Goal: Transaction & Acquisition: Book appointment/travel/reservation

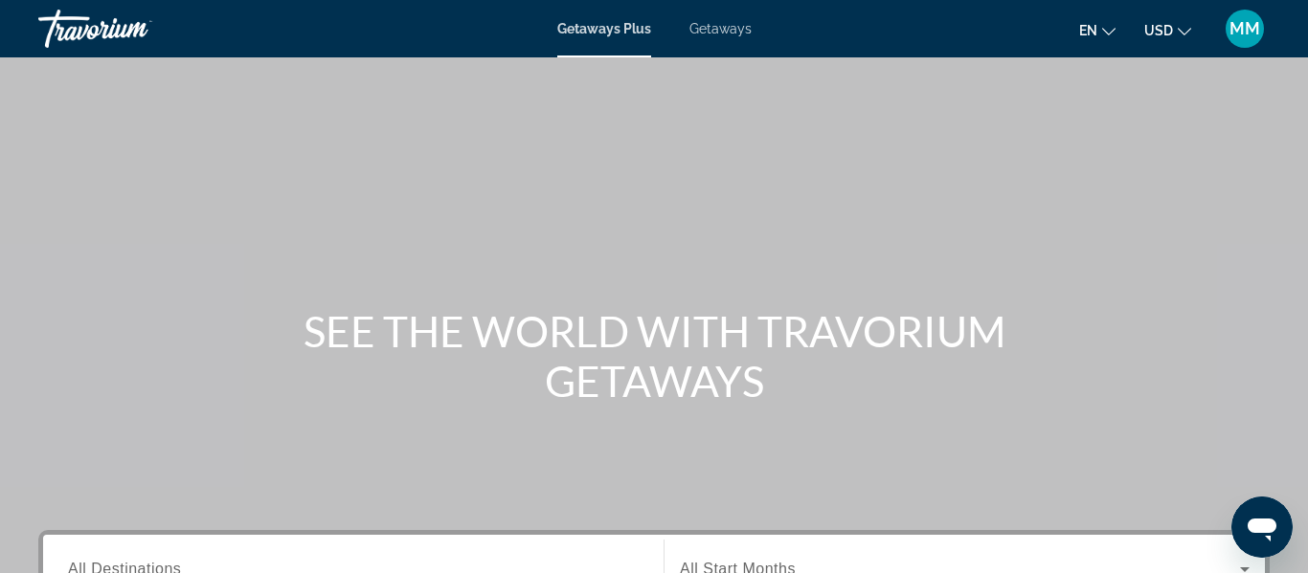
click at [725, 30] on span "Getaways" at bounding box center [720, 28] width 62 height 15
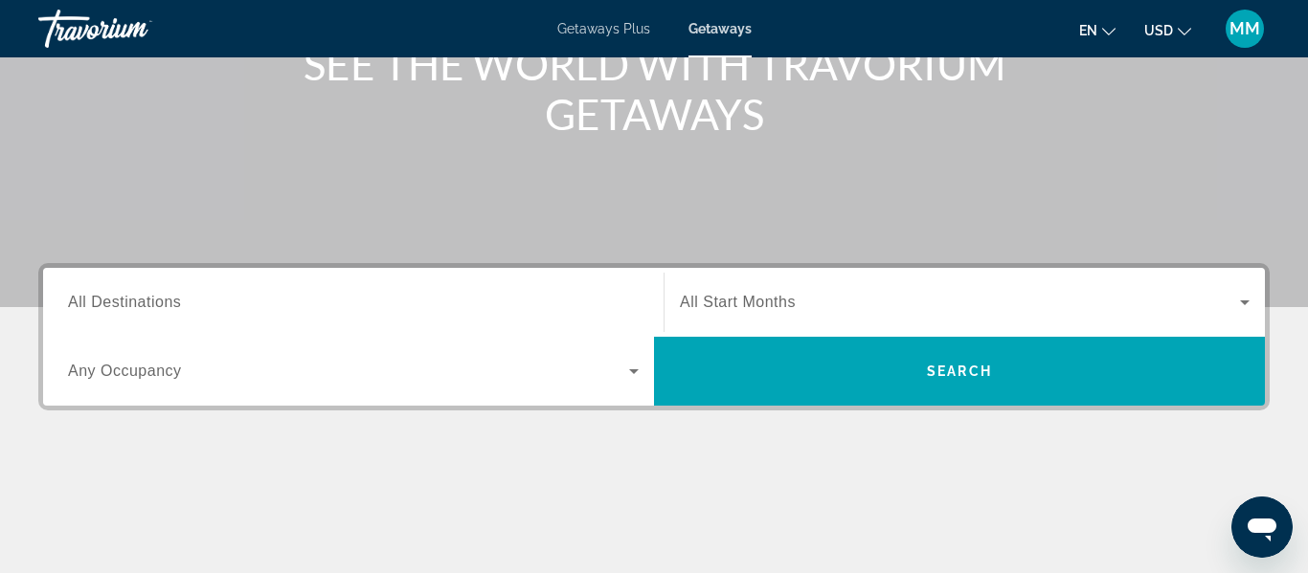
scroll to position [349, 0]
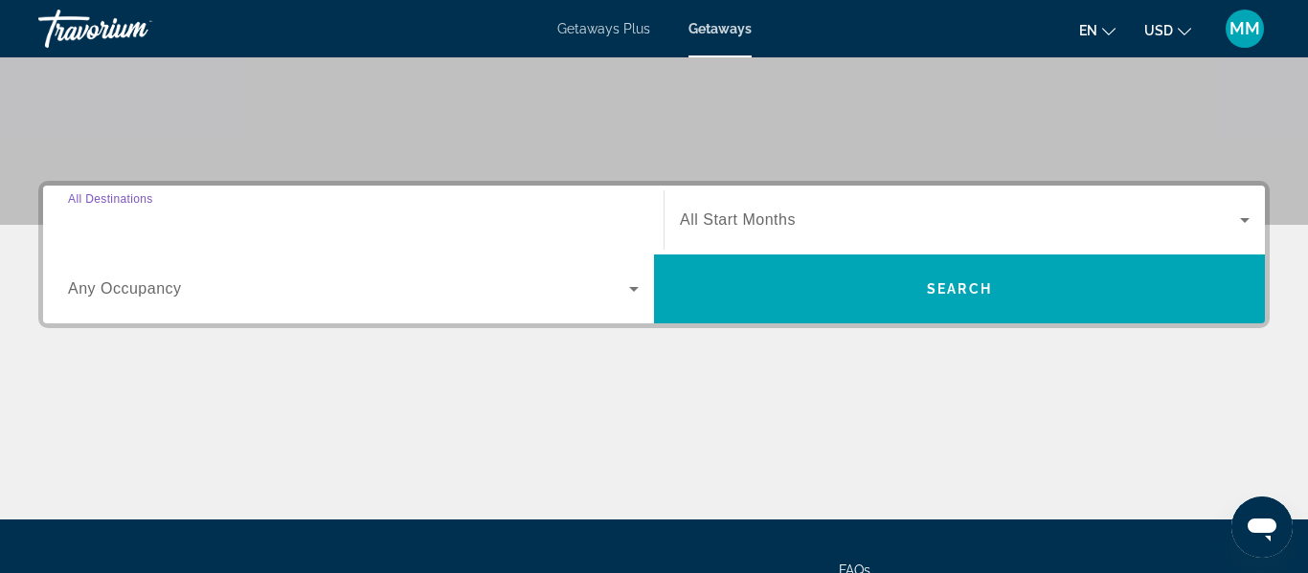
click at [277, 221] on input "Destination All Destinations" at bounding box center [353, 221] width 571 height 23
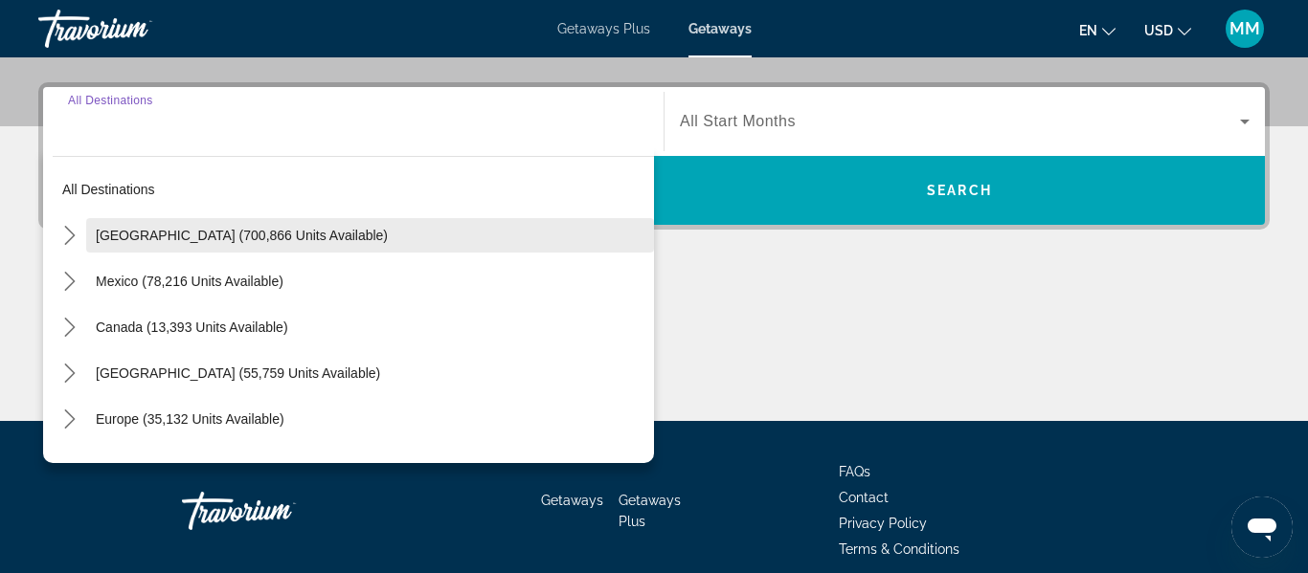
scroll to position [468, 0]
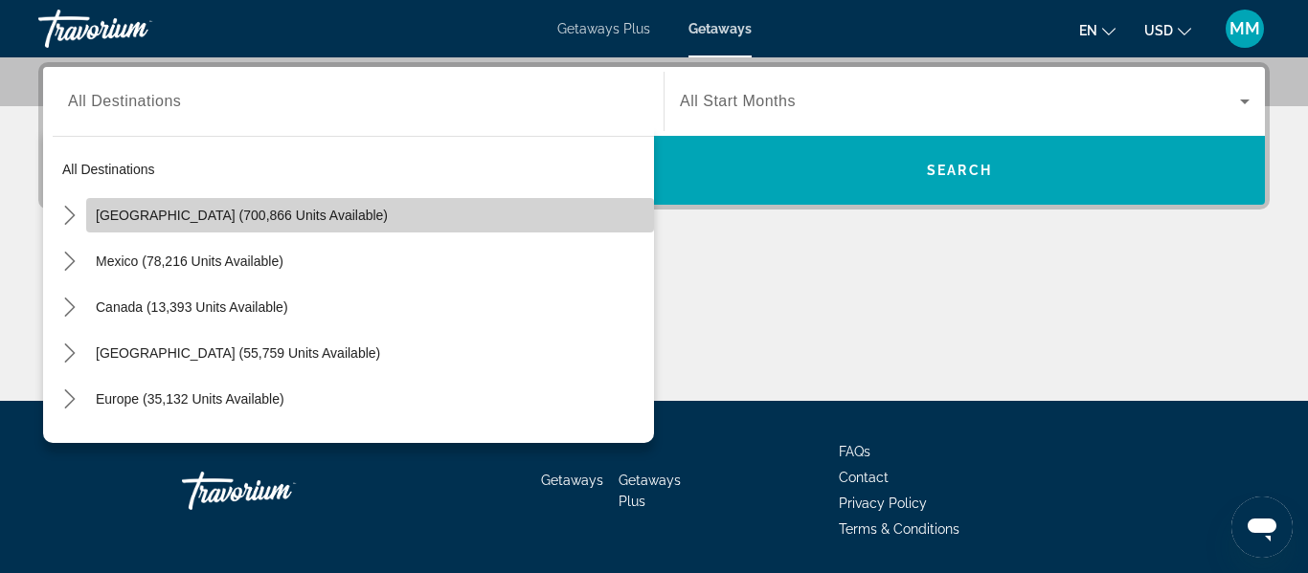
click at [273, 222] on span "[GEOGRAPHIC_DATA] (700,866 units available)" at bounding box center [242, 215] width 292 height 15
type input "**********"
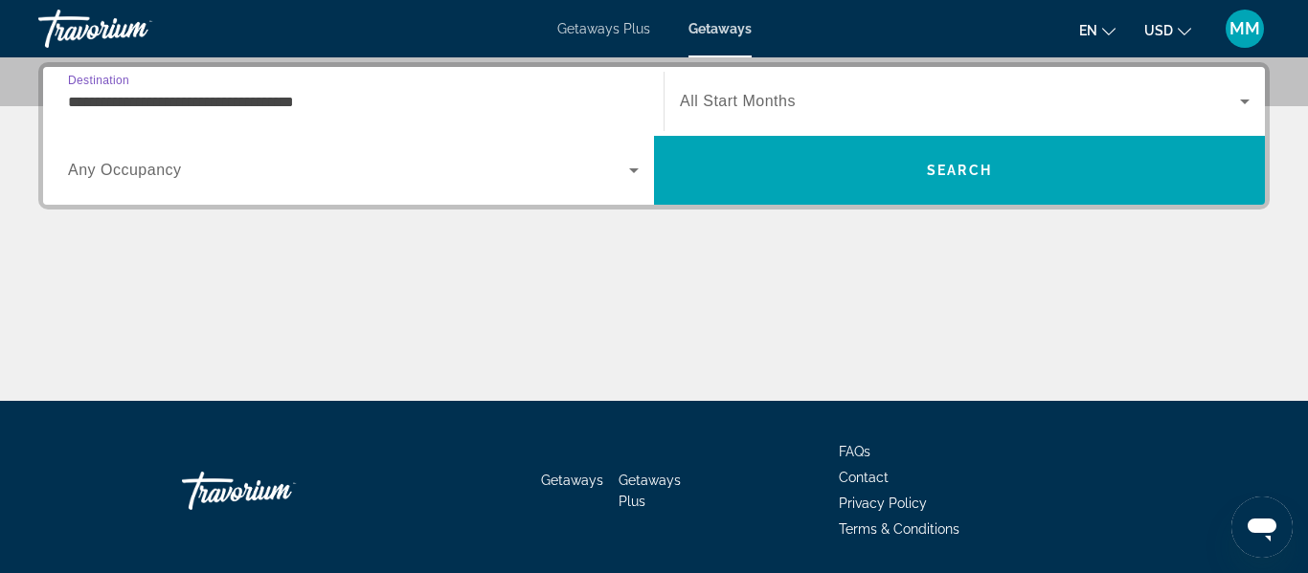
click at [772, 109] on span "All Start Months" at bounding box center [738, 101] width 116 height 16
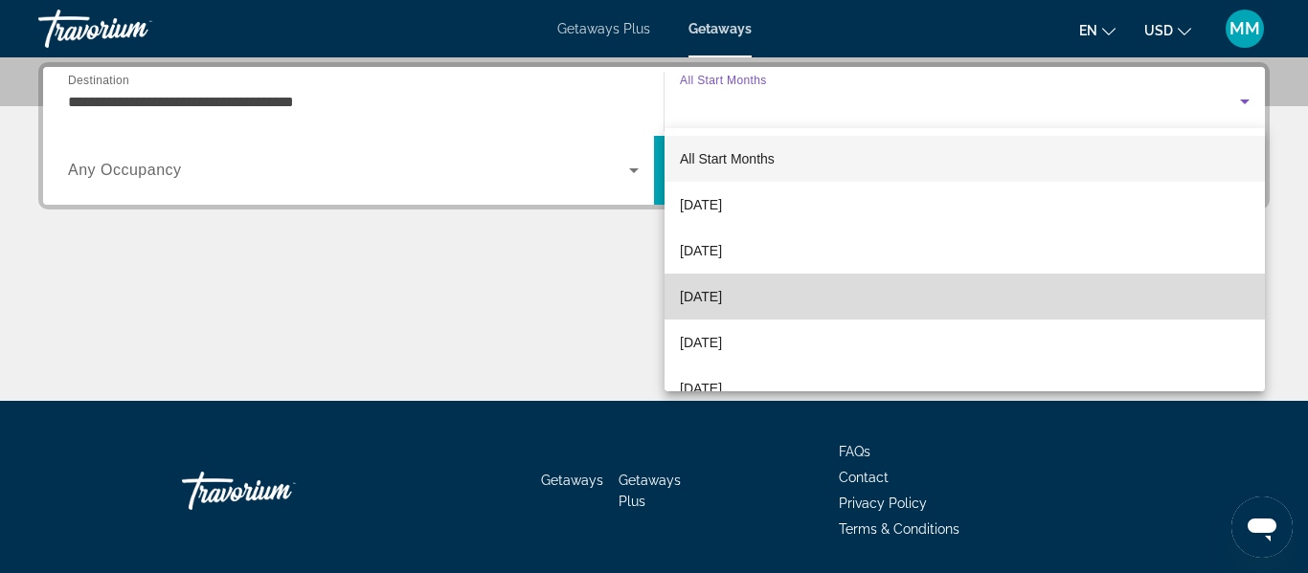
click at [719, 300] on span "[DATE]" at bounding box center [701, 296] width 42 height 23
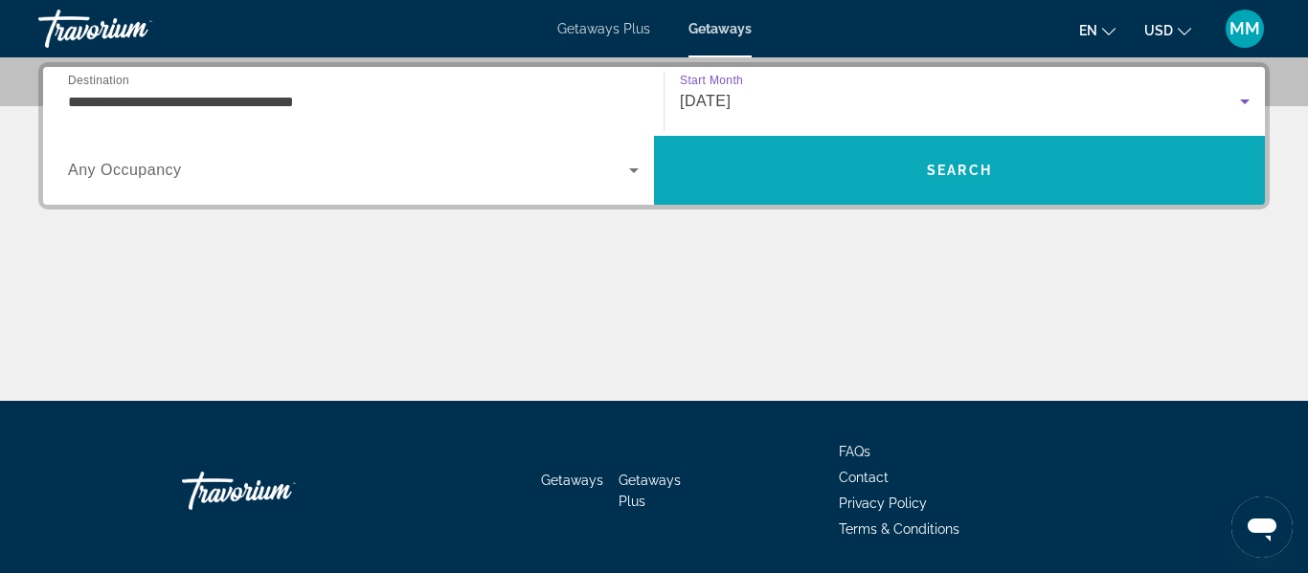
click at [800, 166] on span "Search" at bounding box center [959, 170] width 611 height 46
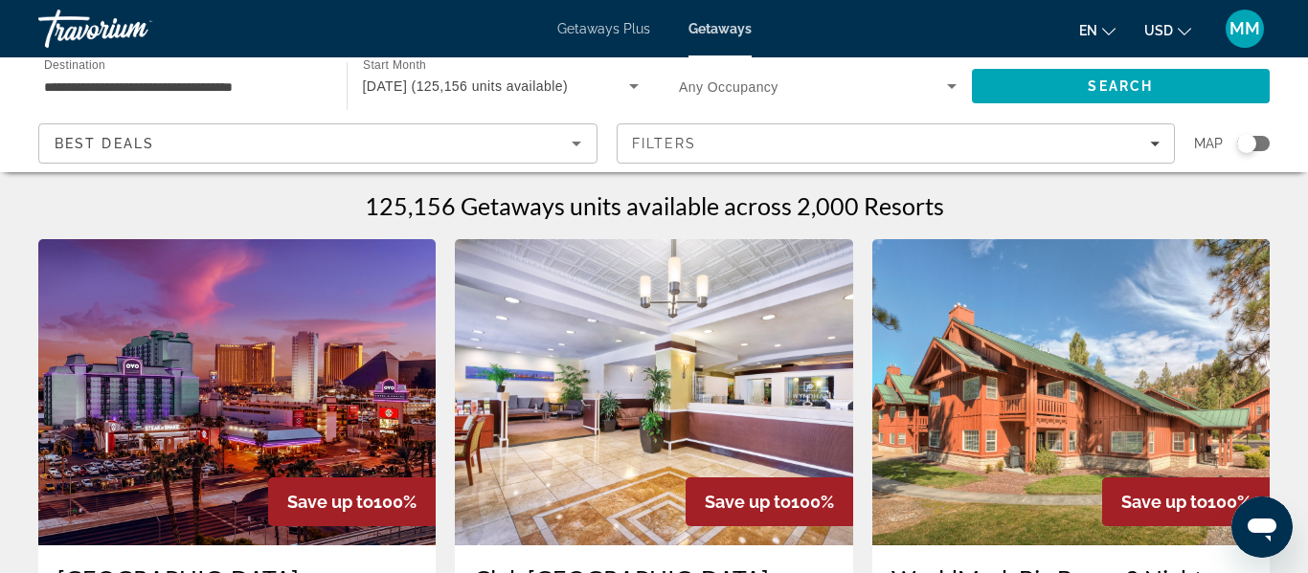
click at [1239, 138] on div "Search widget" at bounding box center [1246, 143] width 19 height 19
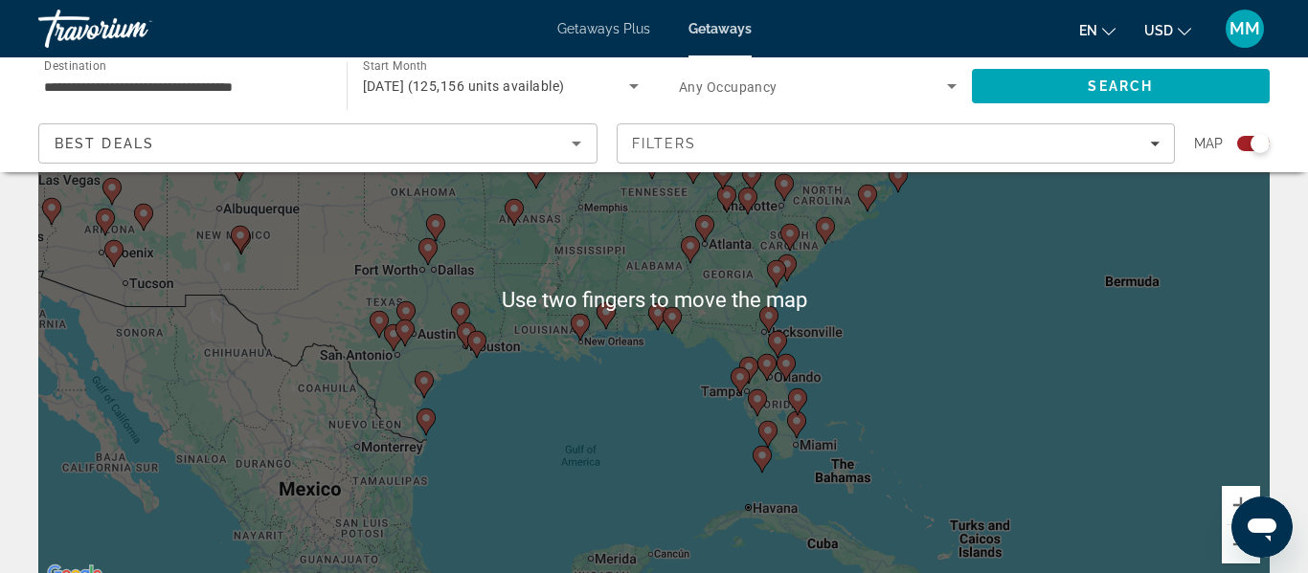
scroll to position [176, 0]
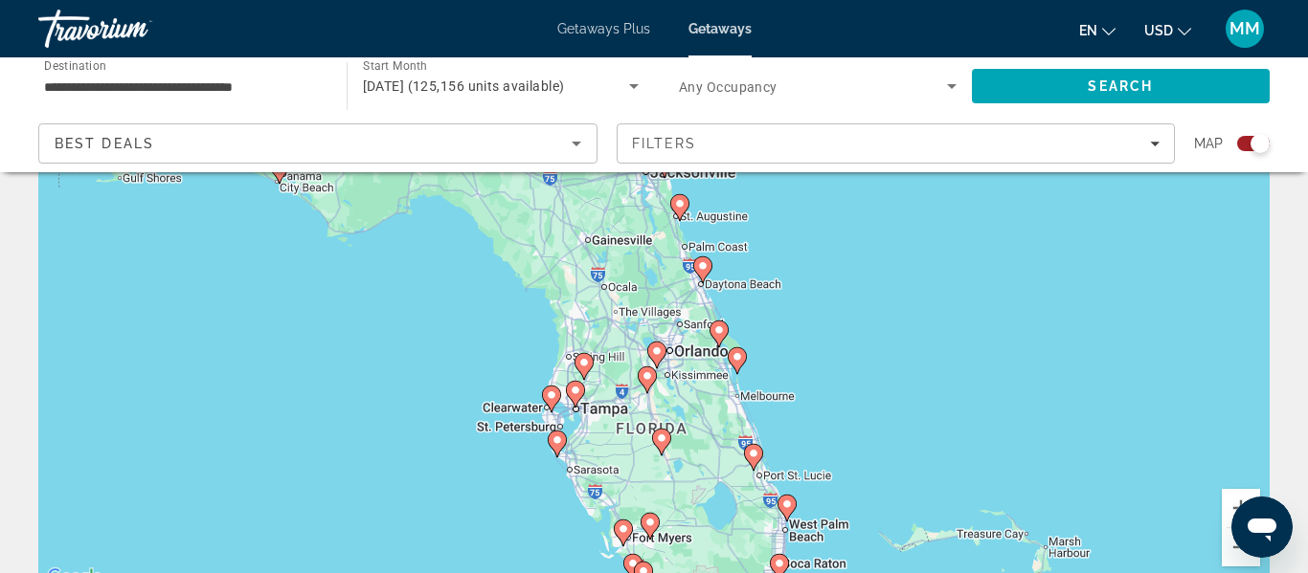
click at [656, 352] on image "Main content" at bounding box center [656, 351] width 11 height 11
click at [656, 353] on image "Main content" at bounding box center [656, 351] width 11 height 11
type input "**********"
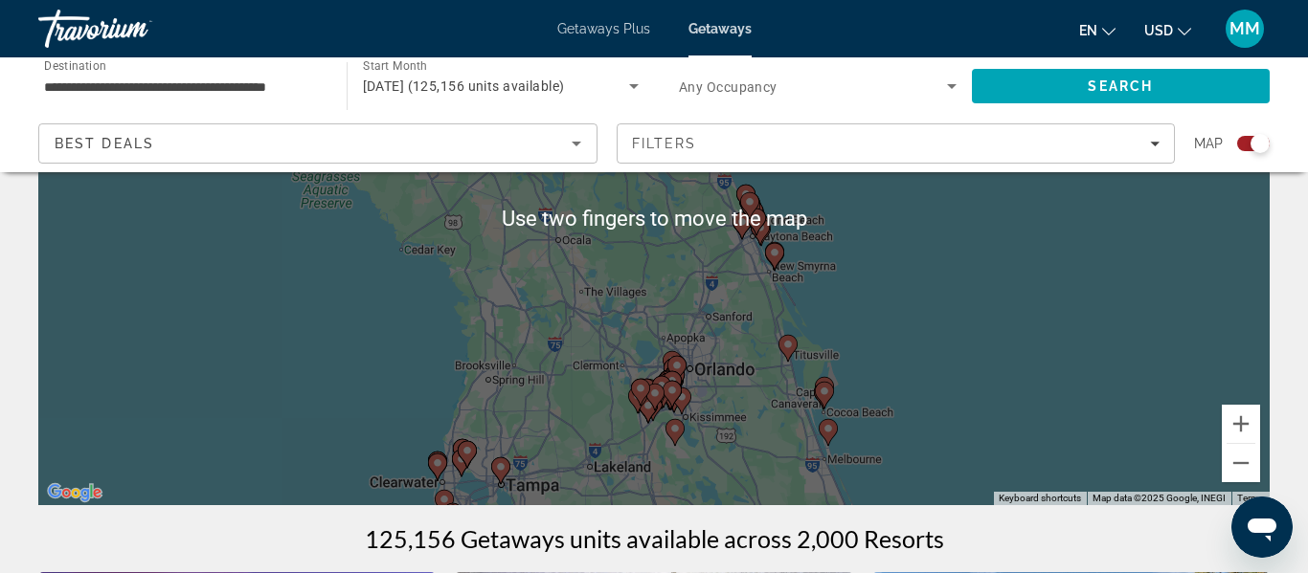
scroll to position [275, 0]
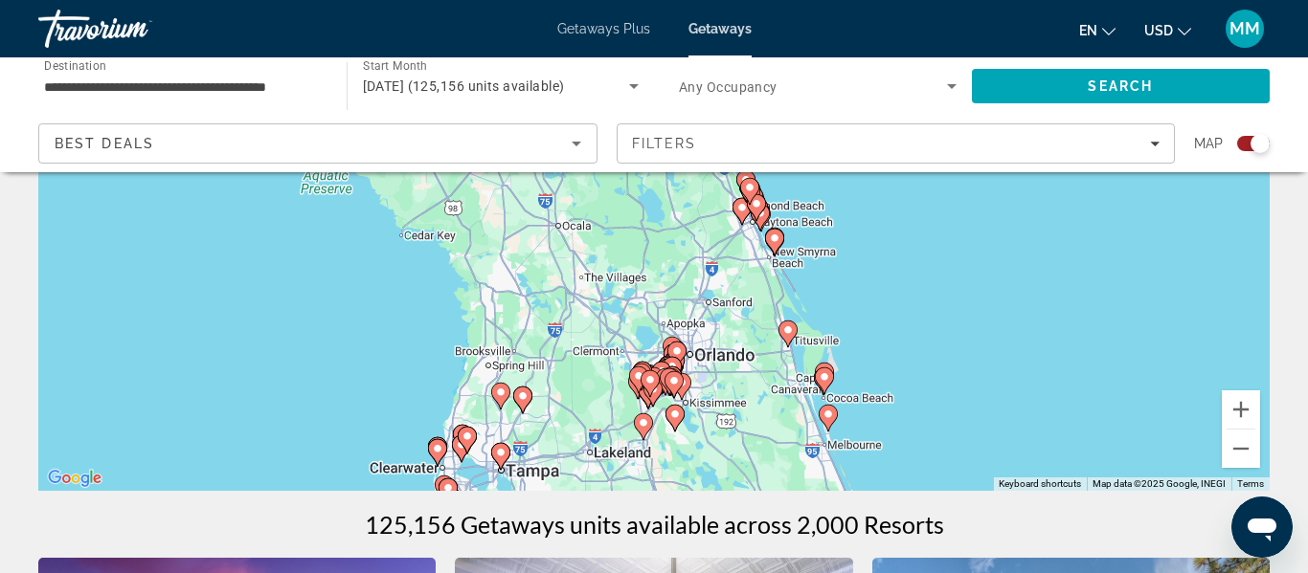
click at [677, 353] on image "Main content" at bounding box center [676, 351] width 11 height 11
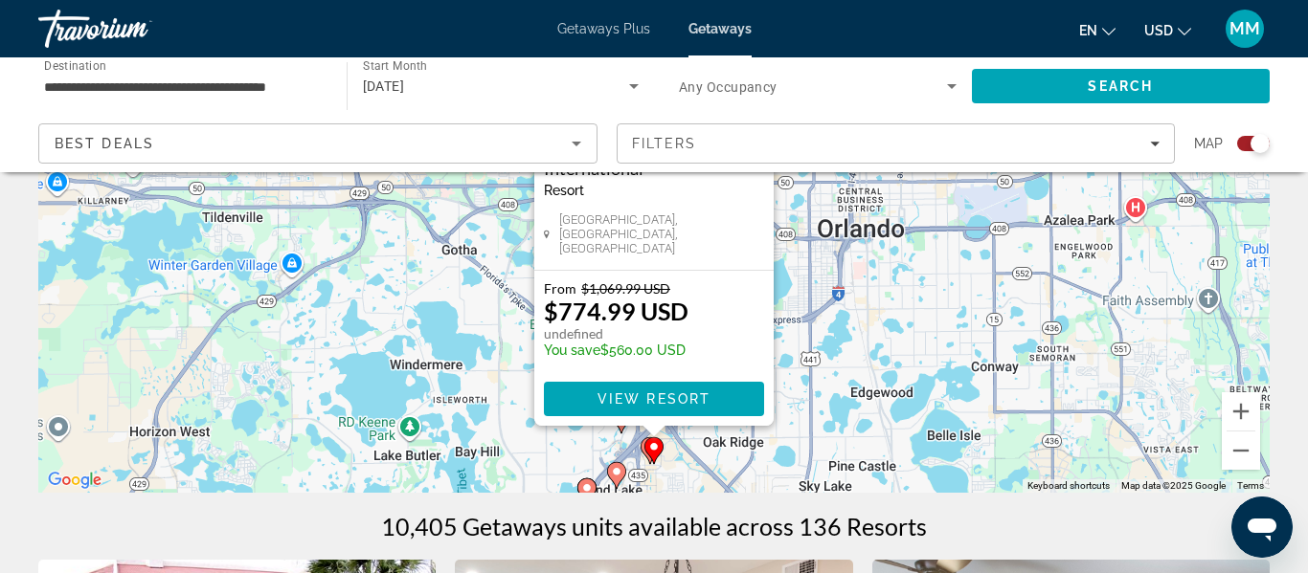
scroll to position [281, 0]
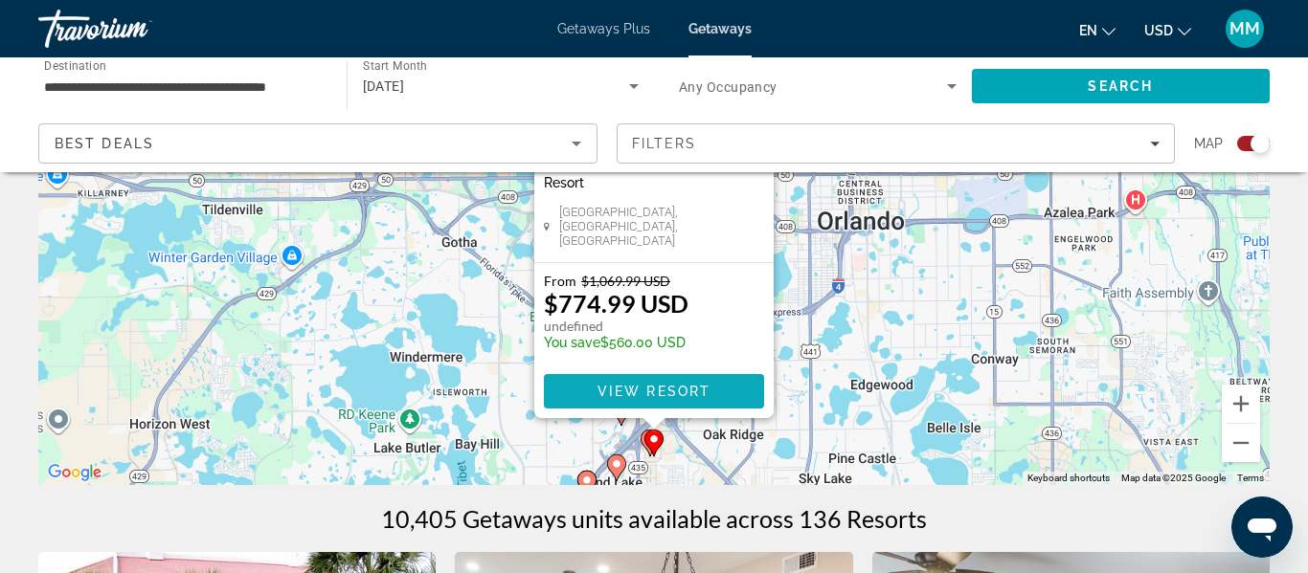
click at [670, 393] on span "View Resort" at bounding box center [653, 391] width 113 height 15
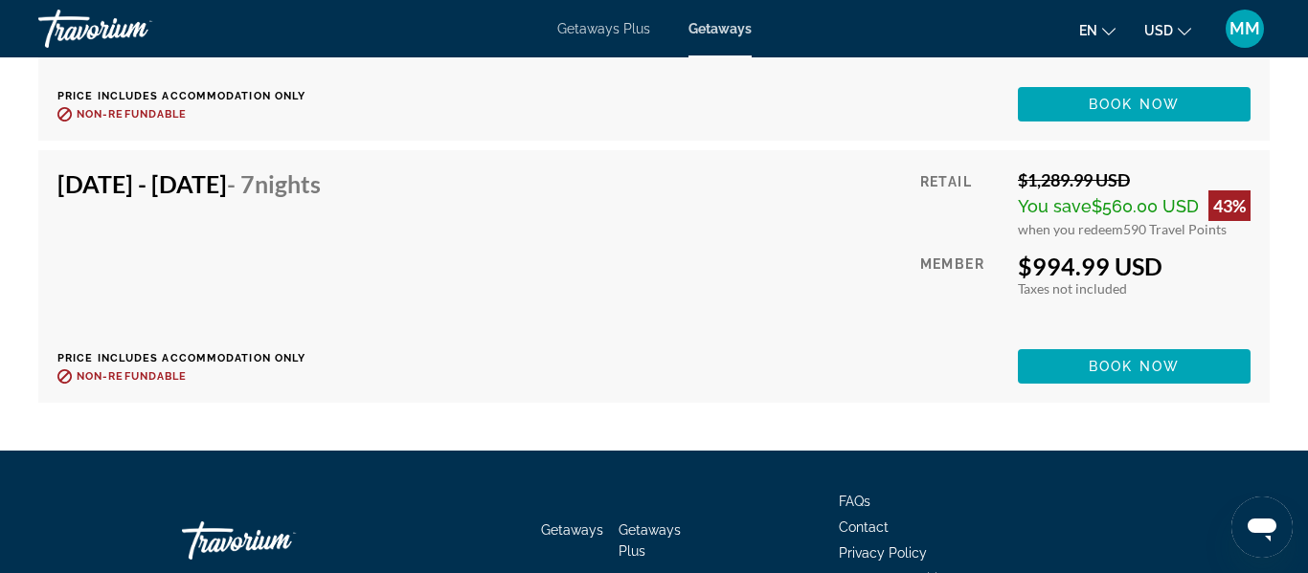
scroll to position [4506, 0]
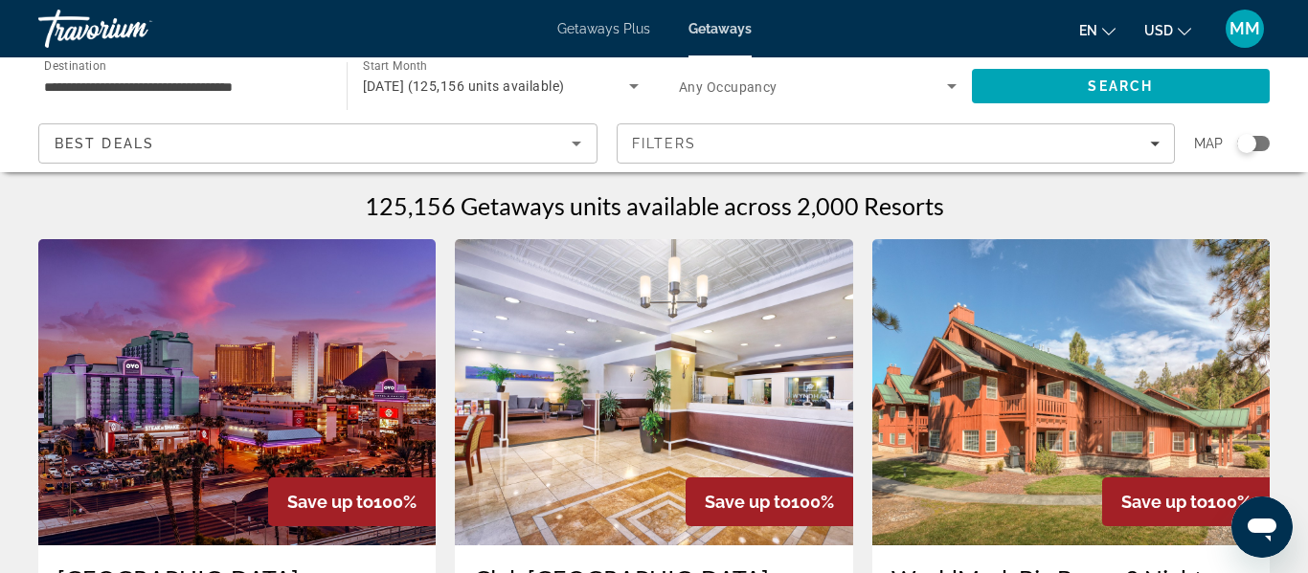
click at [1242, 142] on div "Search widget" at bounding box center [1246, 143] width 19 height 19
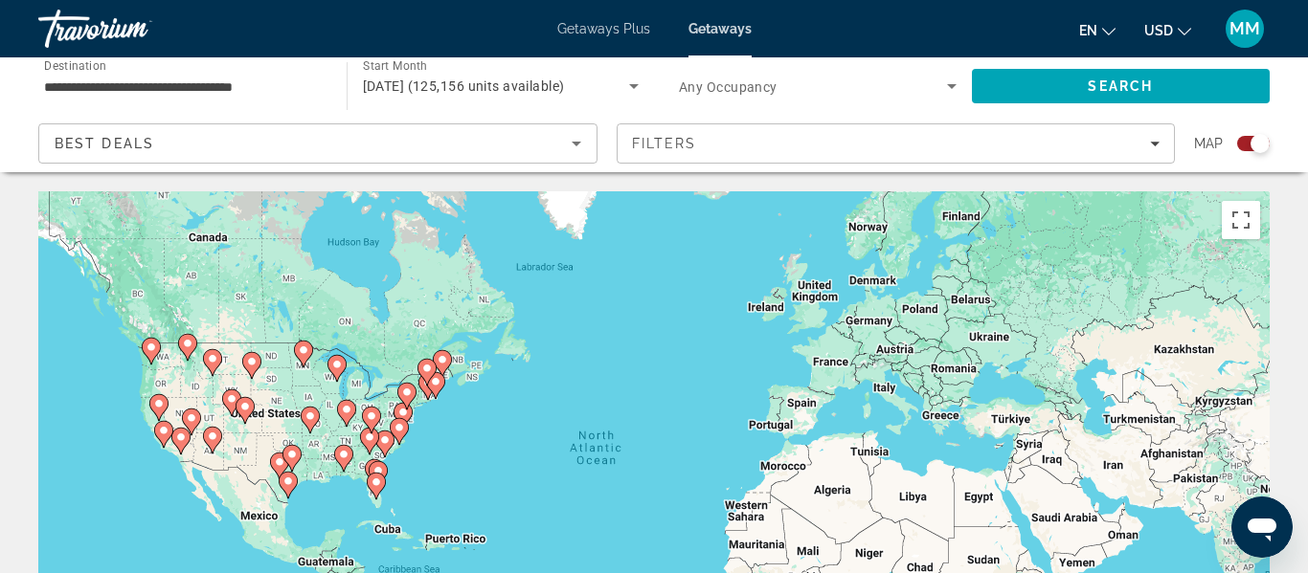
click at [385, 446] on icon "Main content" at bounding box center [384, 444] width 17 height 25
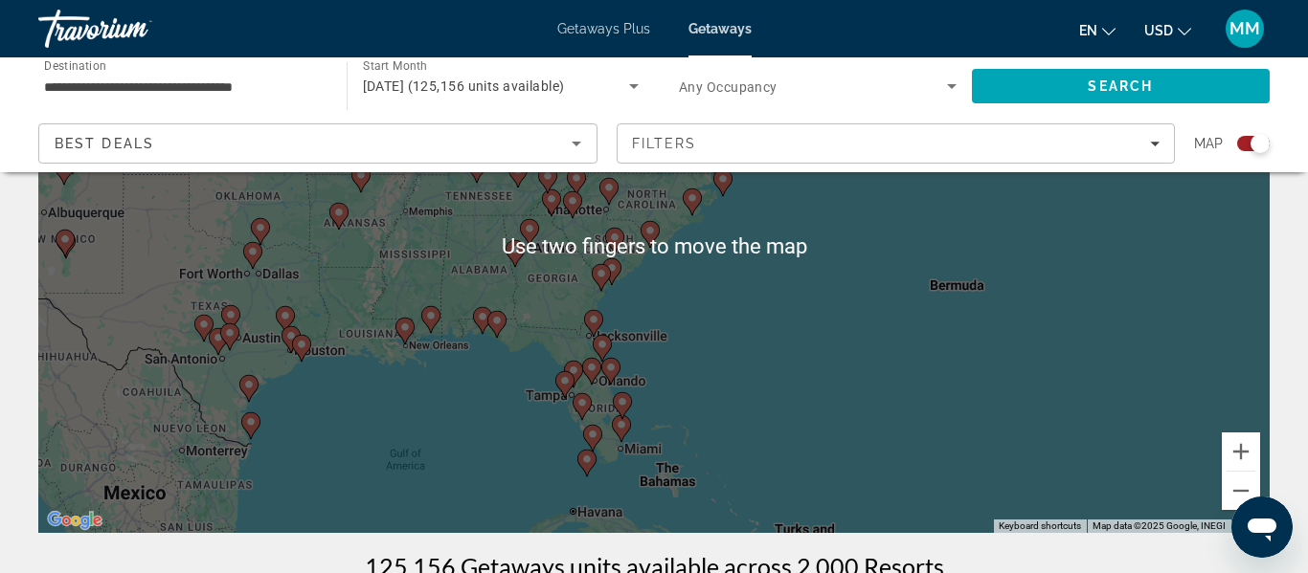
scroll to position [235, 0]
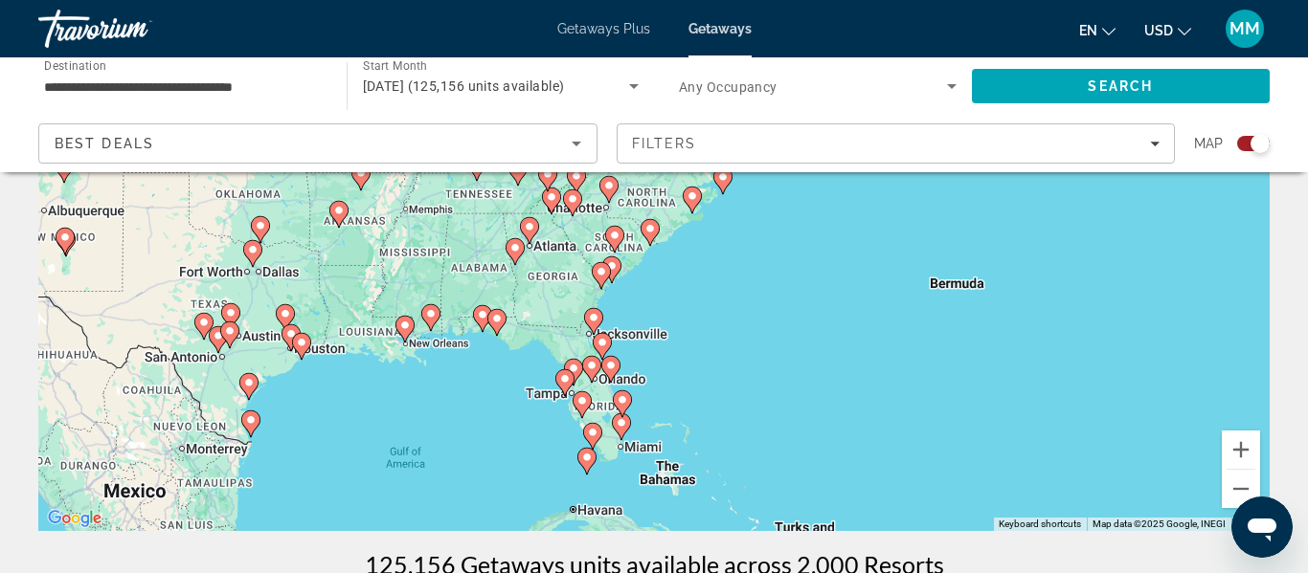
click at [608, 369] on image "Main content" at bounding box center [610, 365] width 11 height 11
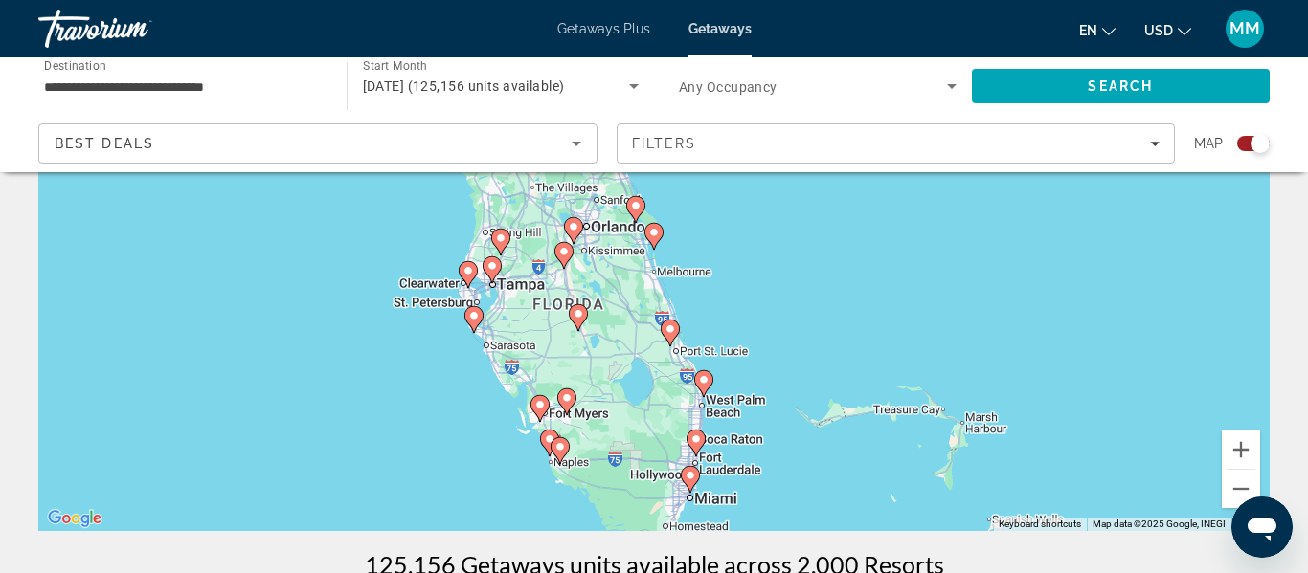
click at [651, 233] on image "Main content" at bounding box center [653, 232] width 11 height 11
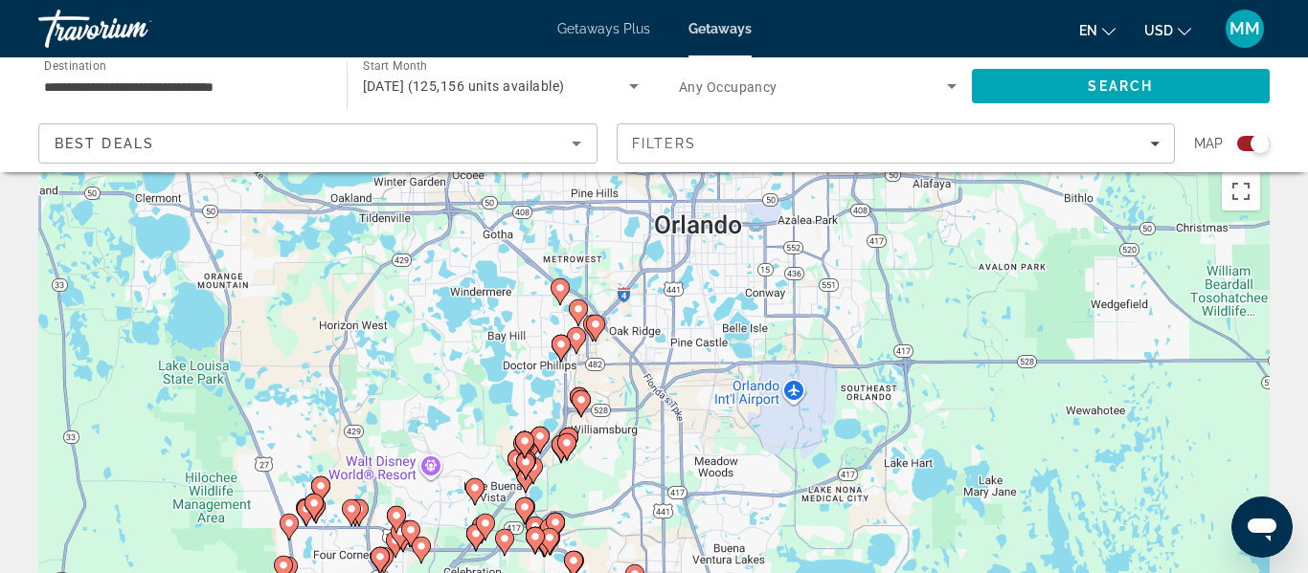
scroll to position [34, 0]
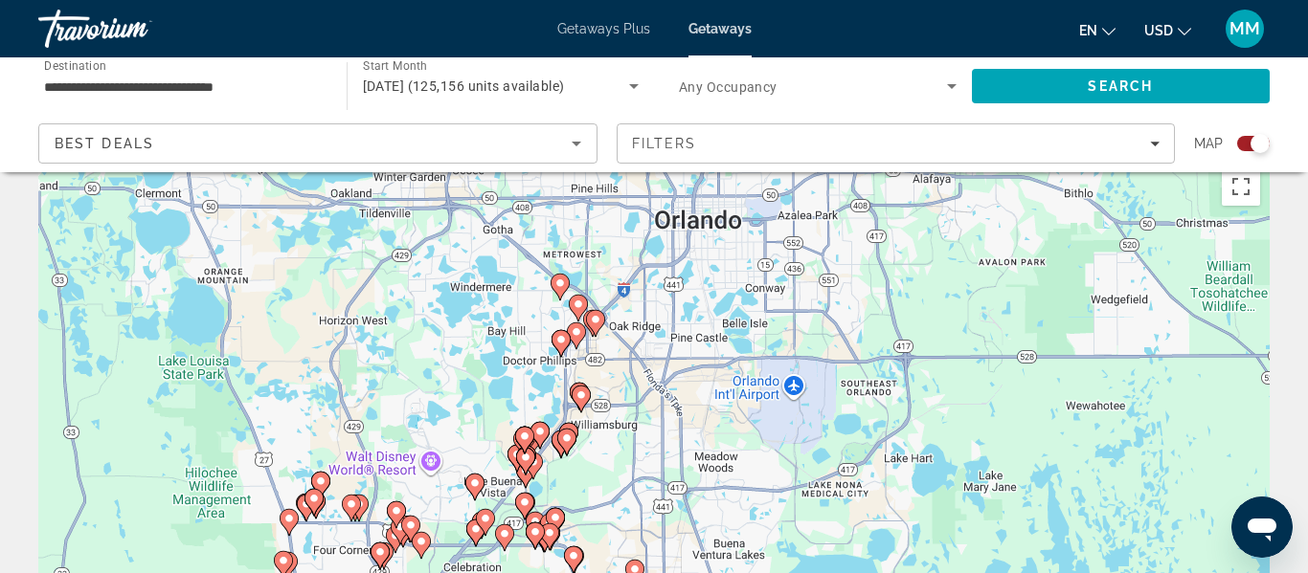
click at [317, 483] on image "Main content" at bounding box center [320, 481] width 11 height 11
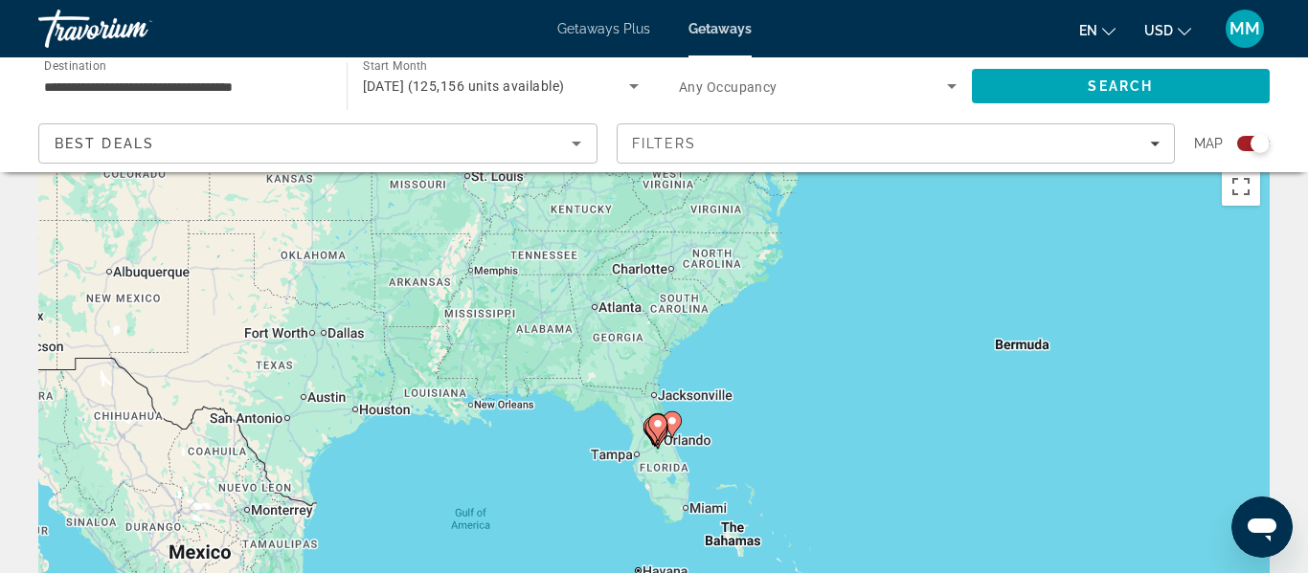
click at [673, 423] on image "Main content" at bounding box center [671, 421] width 11 height 11
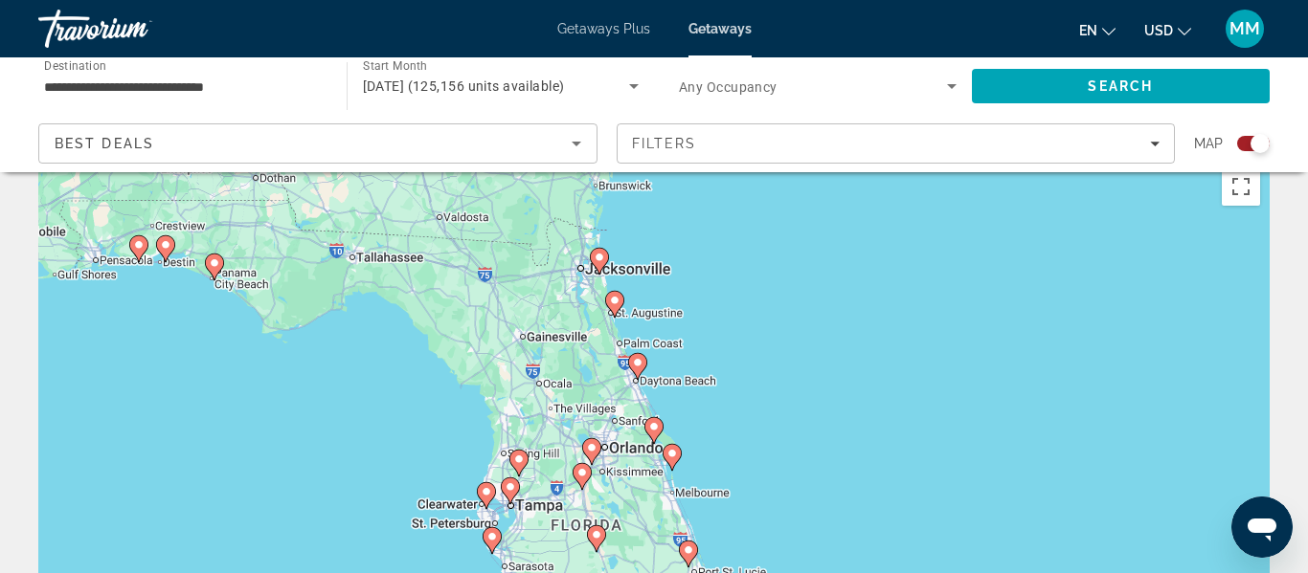
click at [594, 452] on image "Main content" at bounding box center [591, 447] width 11 height 11
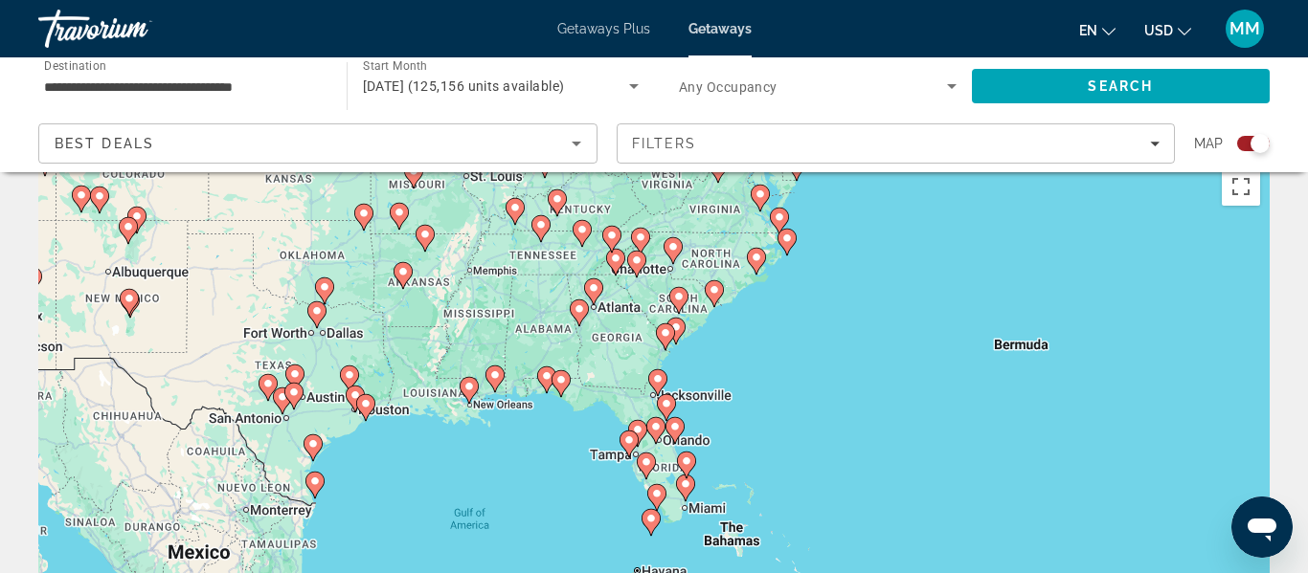
click at [674, 430] on image "Main content" at bounding box center [674, 426] width 11 height 11
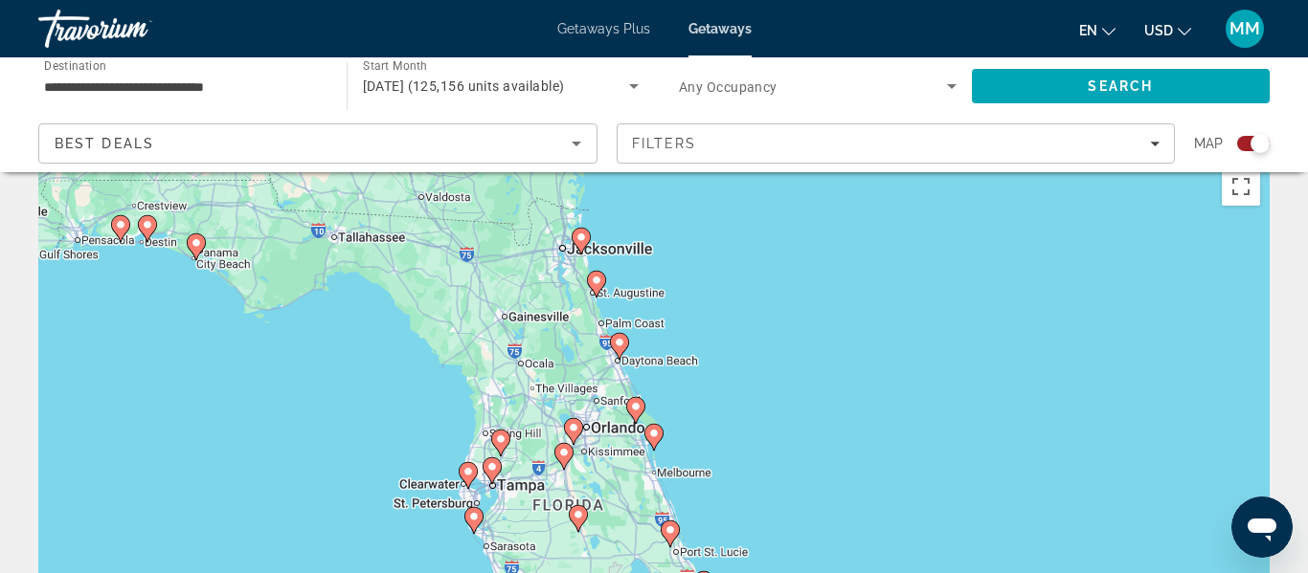
click at [577, 431] on image "Main content" at bounding box center [573, 427] width 11 height 11
type input "**********"
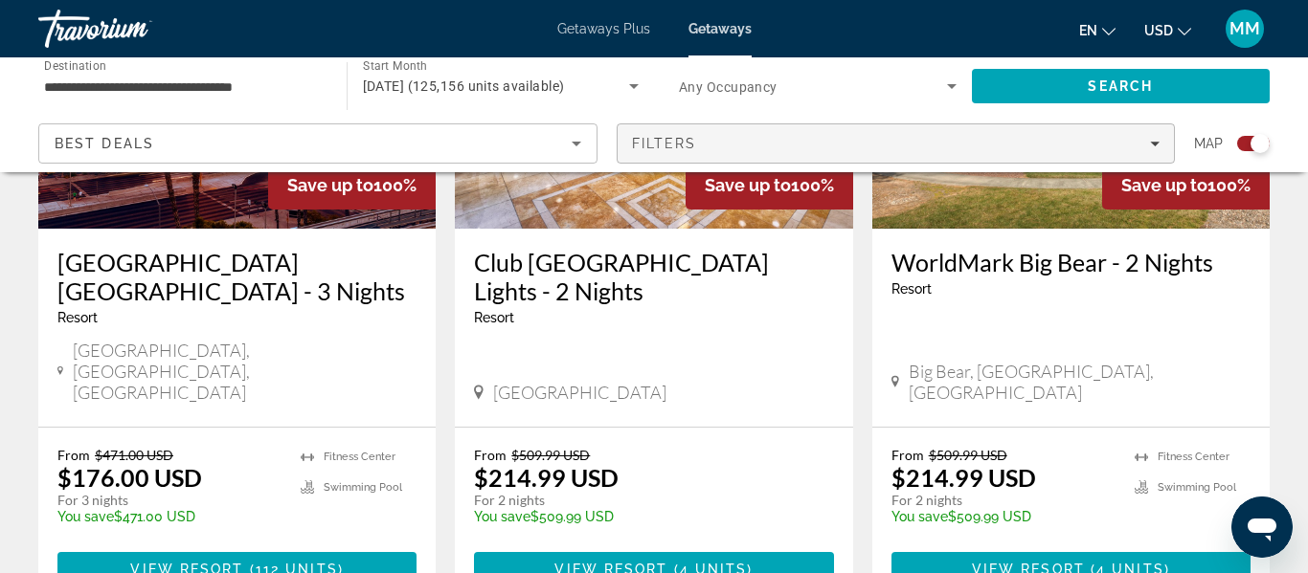
scroll to position [912, 0]
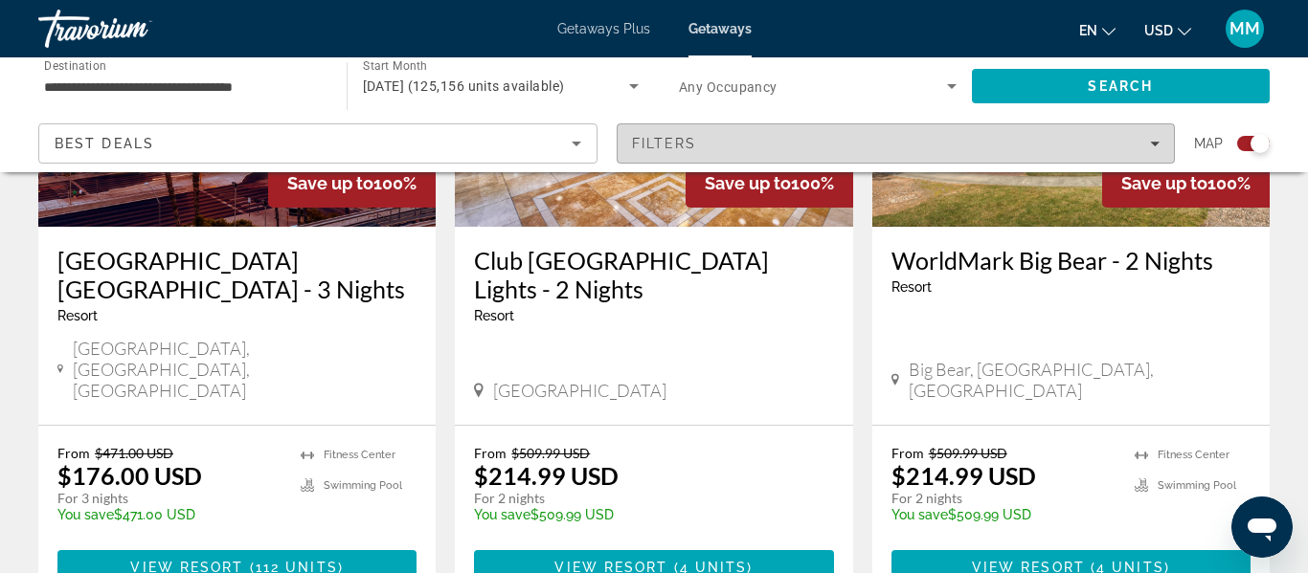
click at [819, 146] on div "Filters" at bounding box center [896, 143] width 528 height 15
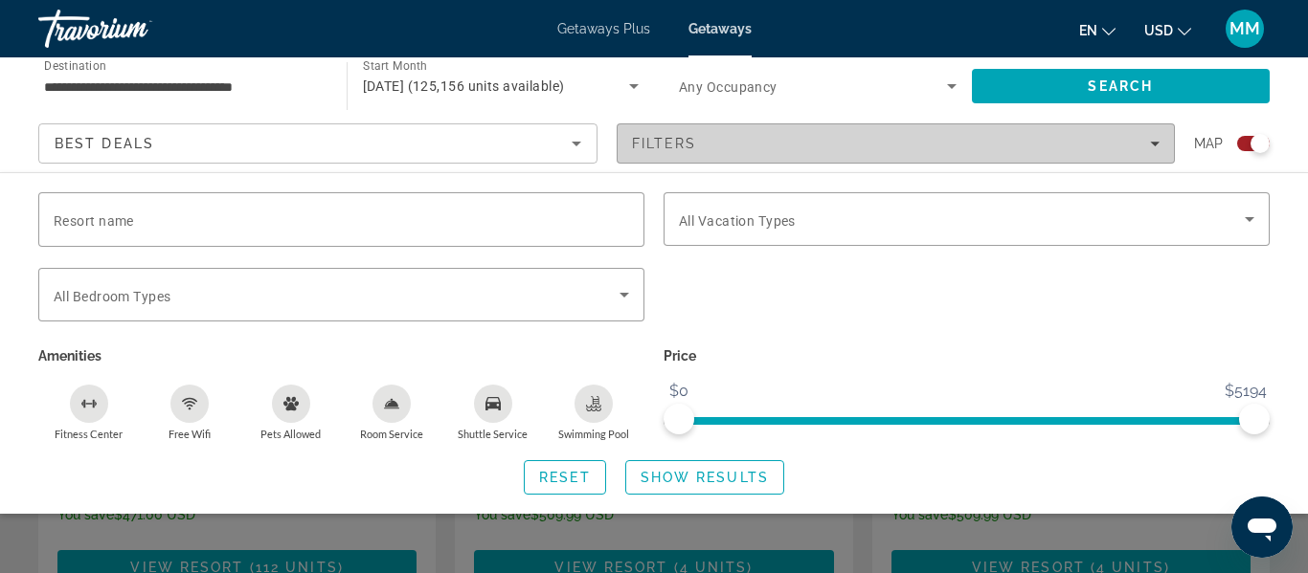
click at [820, 146] on div "Filters" at bounding box center [896, 143] width 528 height 15
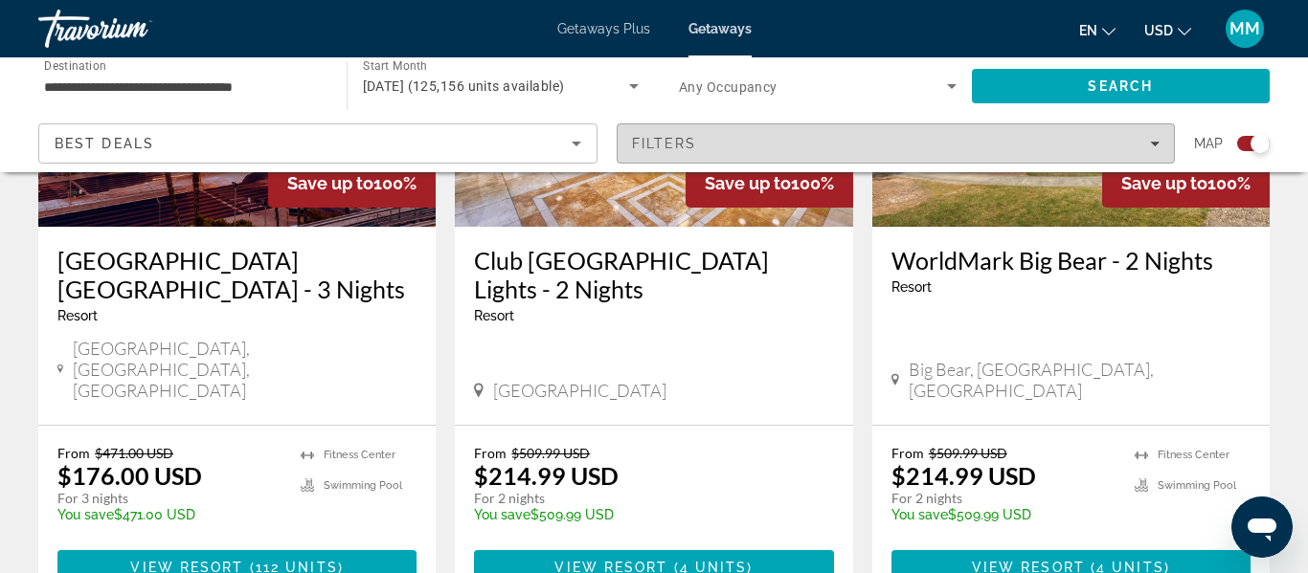
click at [820, 146] on div "Filters" at bounding box center [896, 143] width 528 height 15
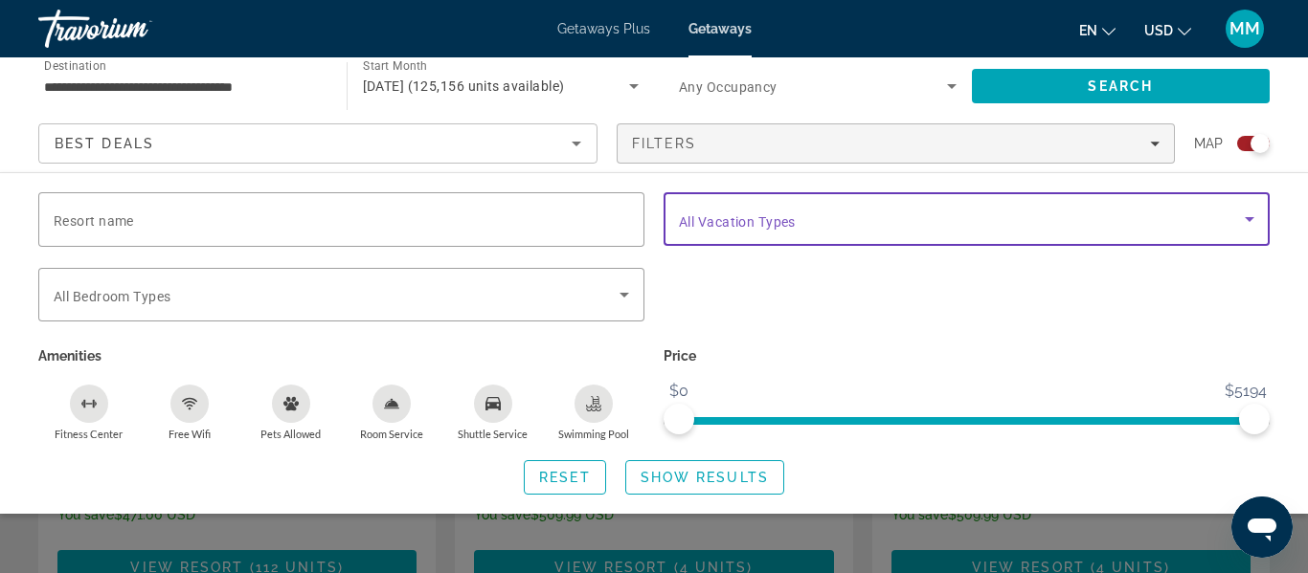
click at [795, 230] on span "Search widget" at bounding box center [962, 219] width 566 height 23
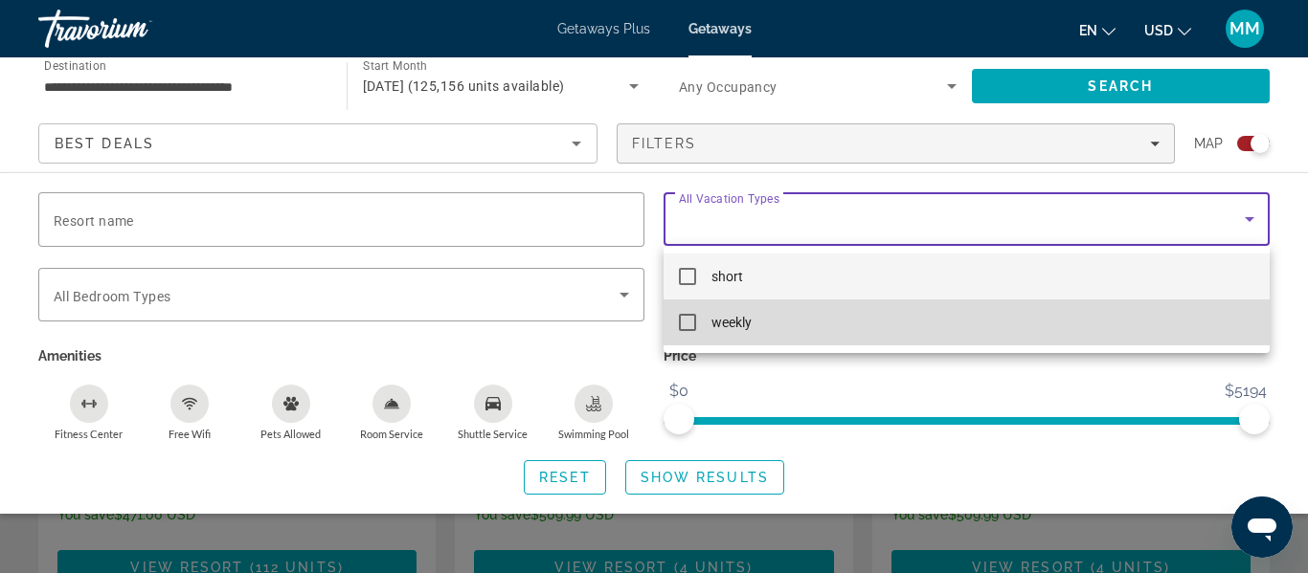
click at [690, 324] on mat-pseudo-checkbox at bounding box center [687, 322] width 17 height 17
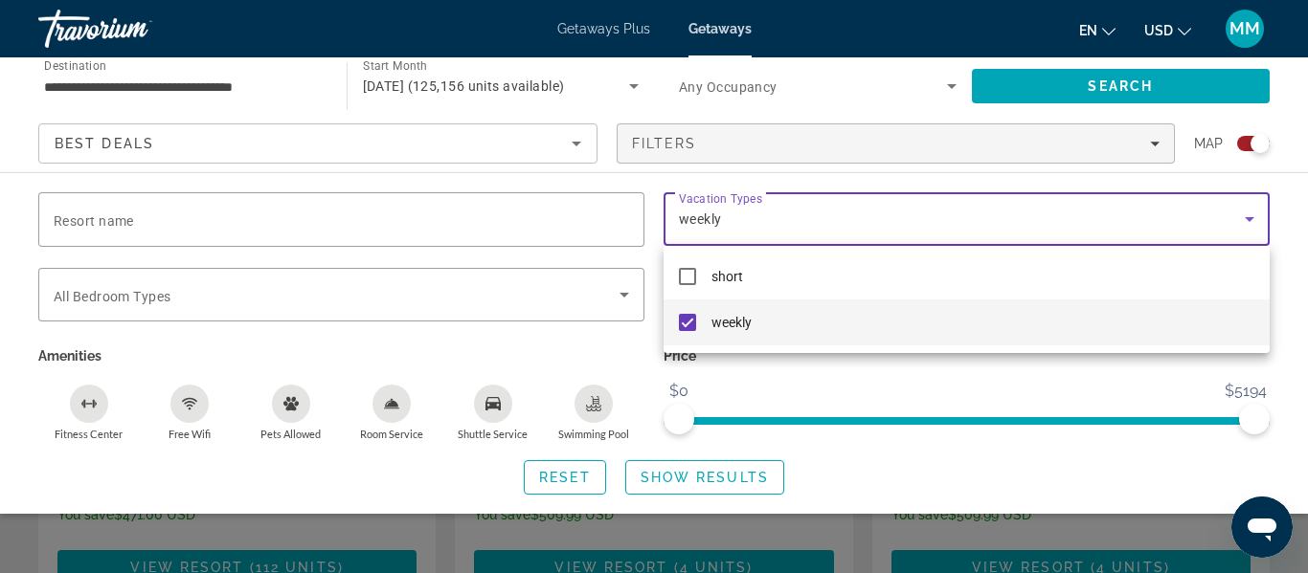
click at [670, 474] on div at bounding box center [654, 286] width 1308 height 573
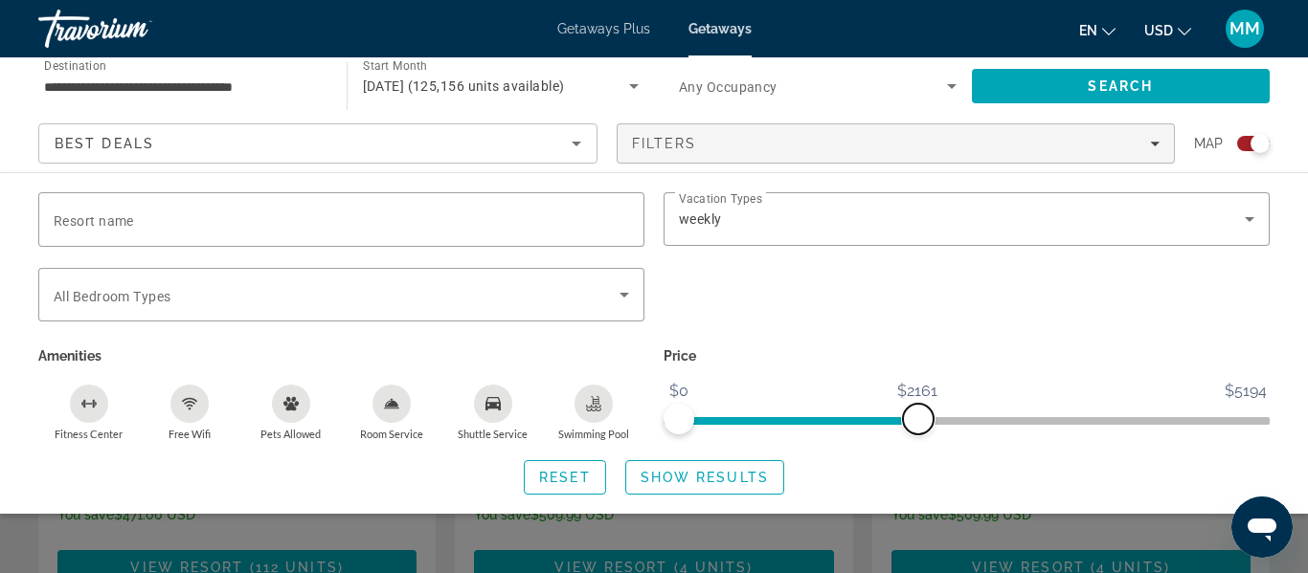
drag, startPoint x: 1252, startPoint y: 413, endPoint x: 918, endPoint y: 446, distance: 335.8
click at [918, 446] on div "Resort name Vacation Types All Vacation Types weekly Bedroom Types All Bedroom …" at bounding box center [654, 343] width 1308 height 303
drag, startPoint x: 915, startPoint y: 424, endPoint x: 786, endPoint y: 407, distance: 130.4
click at [786, 407] on span "ngx-slider-max" at bounding box center [786, 419] width 31 height 31
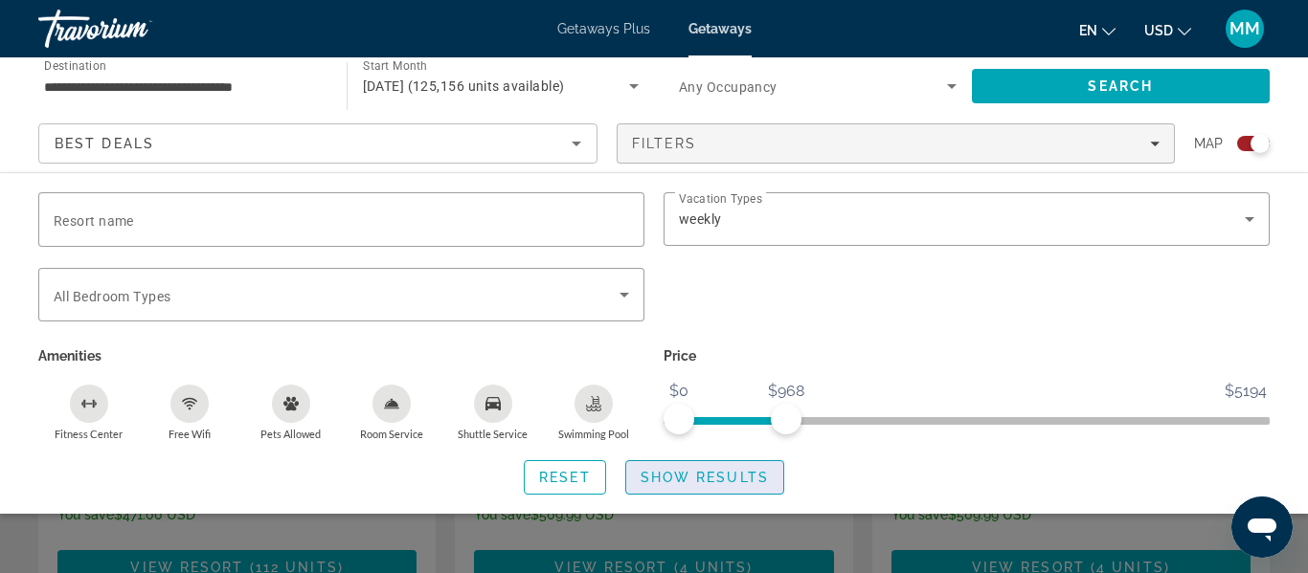
click at [758, 479] on span "Show Results" at bounding box center [704, 477] width 128 height 15
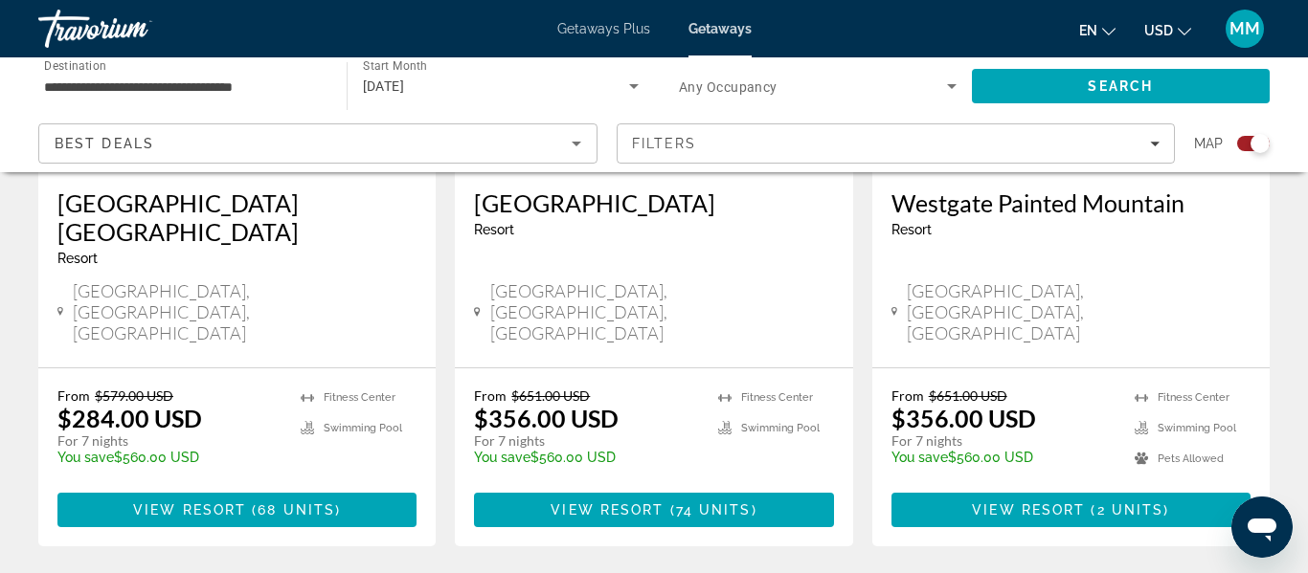
scroll to position [976, 0]
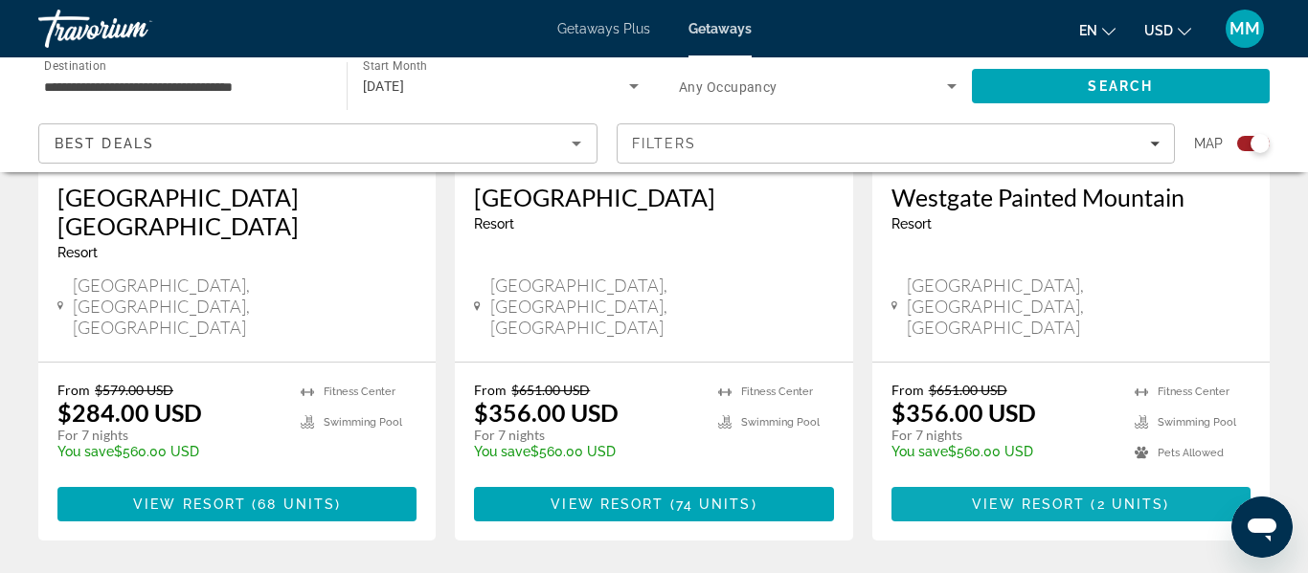
click at [1027, 497] on span "View Resort" at bounding box center [1028, 504] width 113 height 15
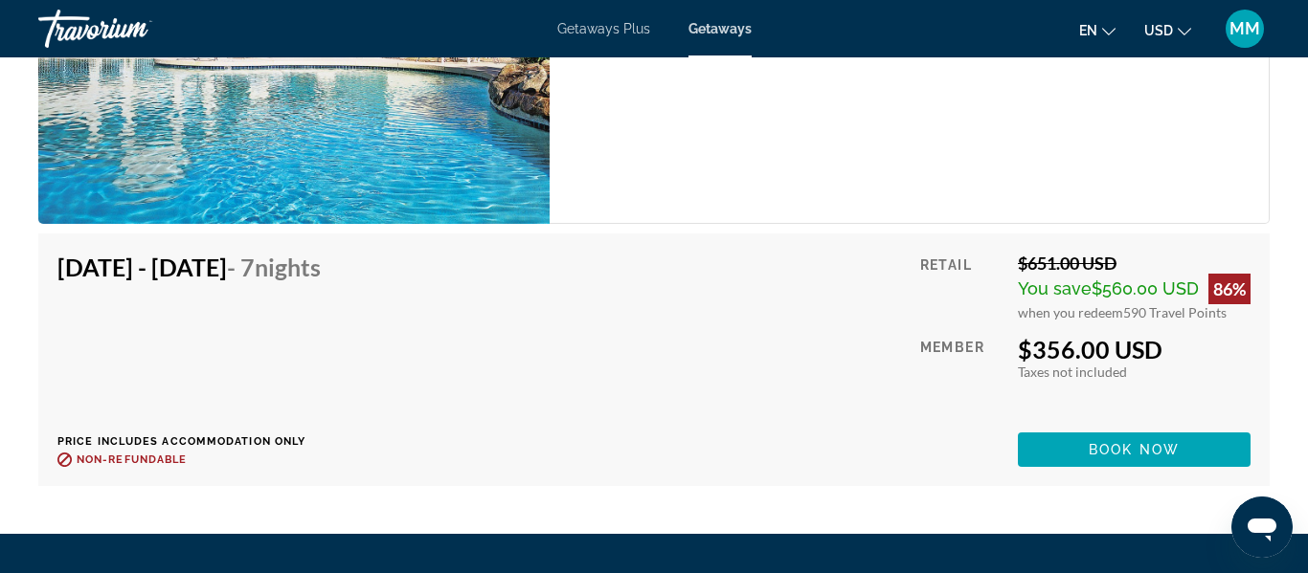
scroll to position [3690, 0]
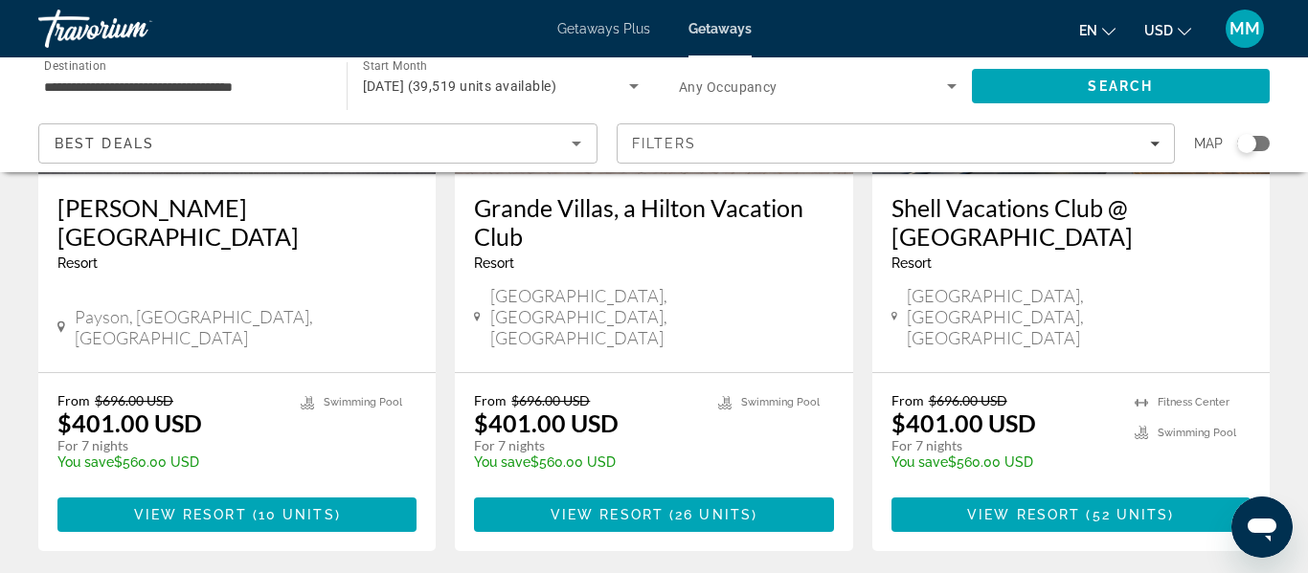
scroll to position [1787, 0]
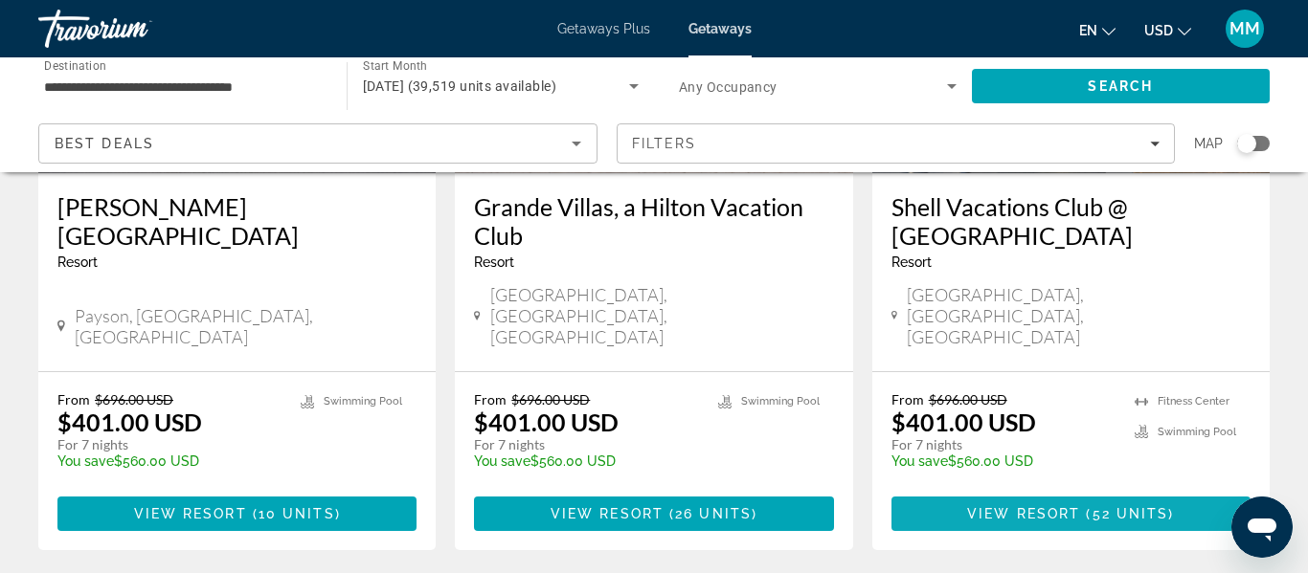
click at [1022, 506] on span "View Resort" at bounding box center [1023, 513] width 113 height 15
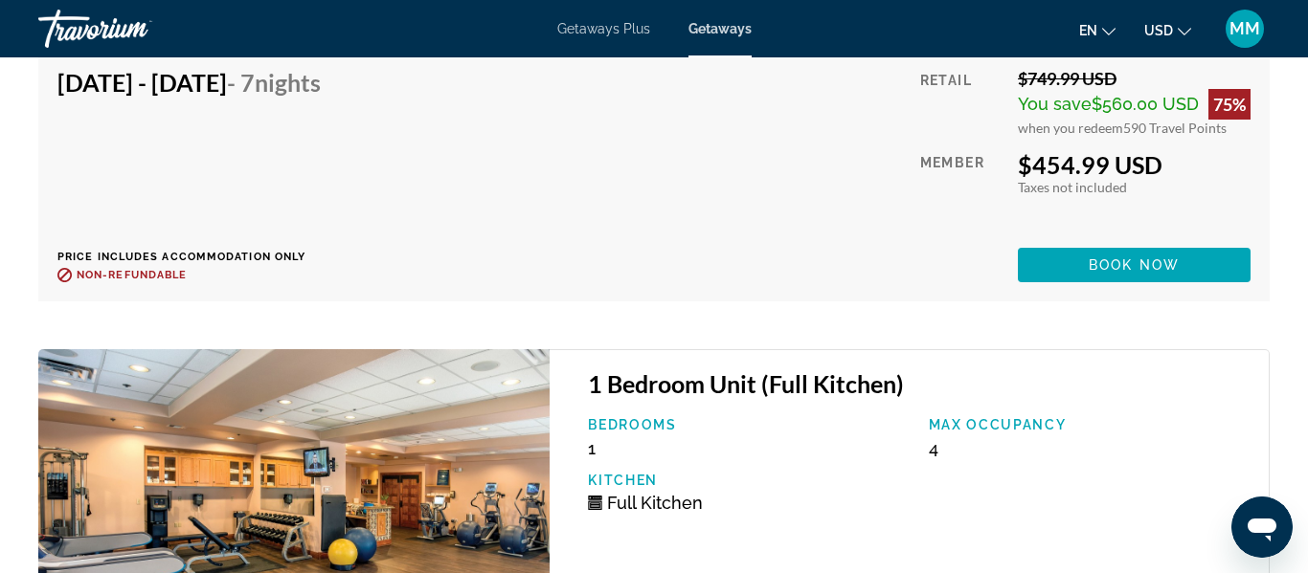
scroll to position [6657, 0]
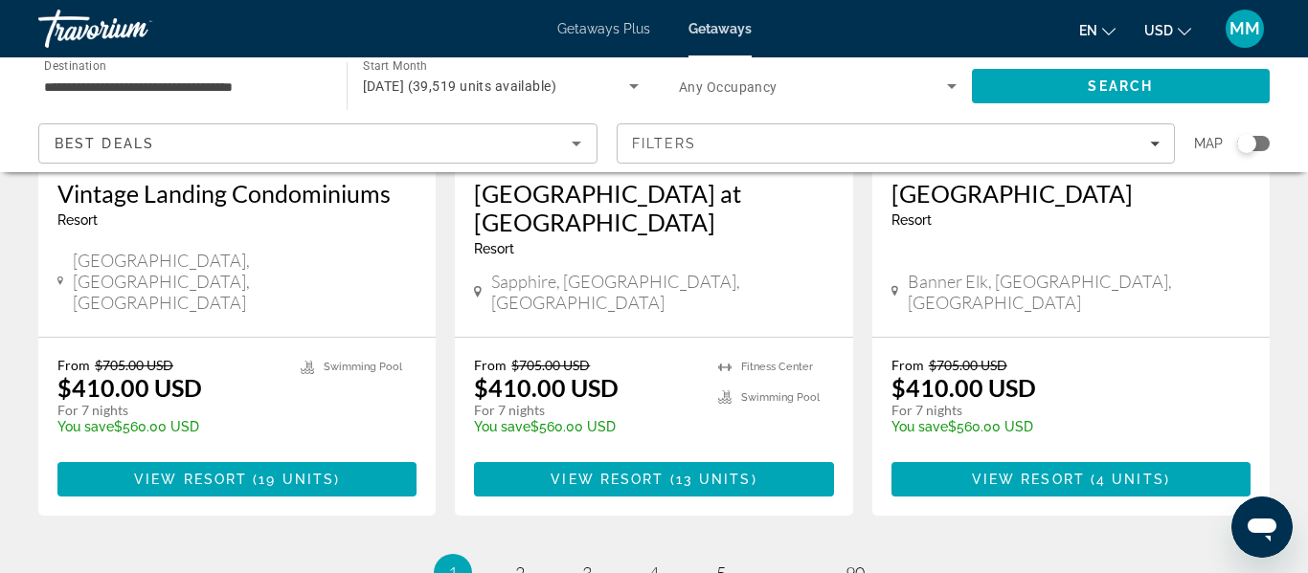
scroll to position [2528, 0]
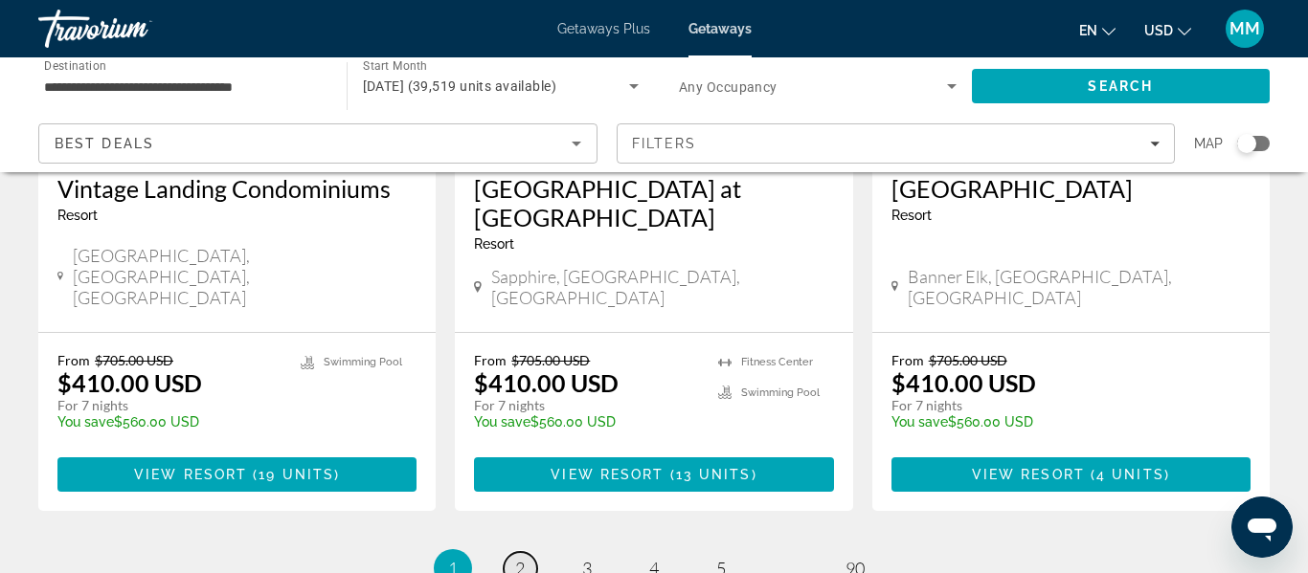
click at [515, 558] on span "2" at bounding box center [520, 568] width 10 height 21
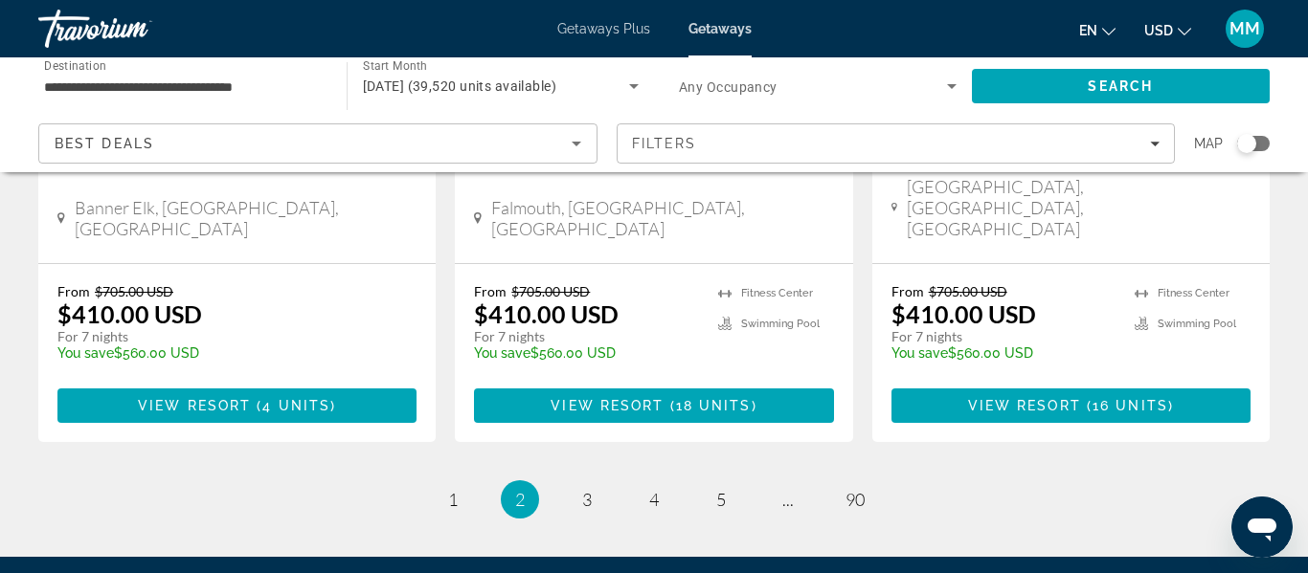
scroll to position [2571, 0]
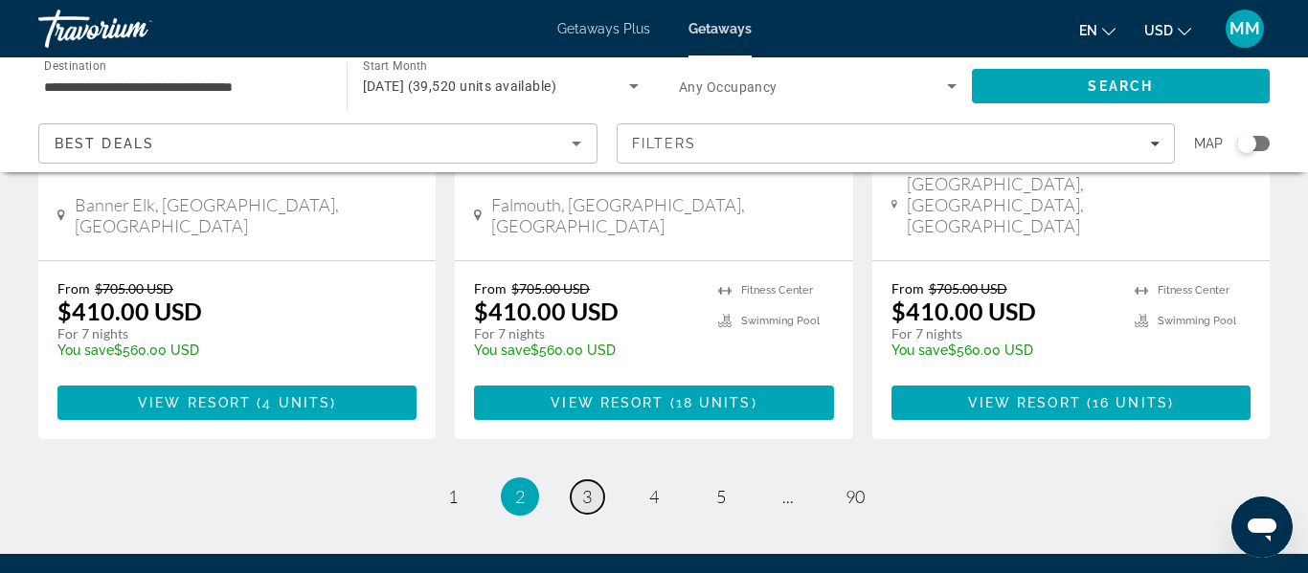
click at [584, 486] on span "3" at bounding box center [587, 496] width 10 height 21
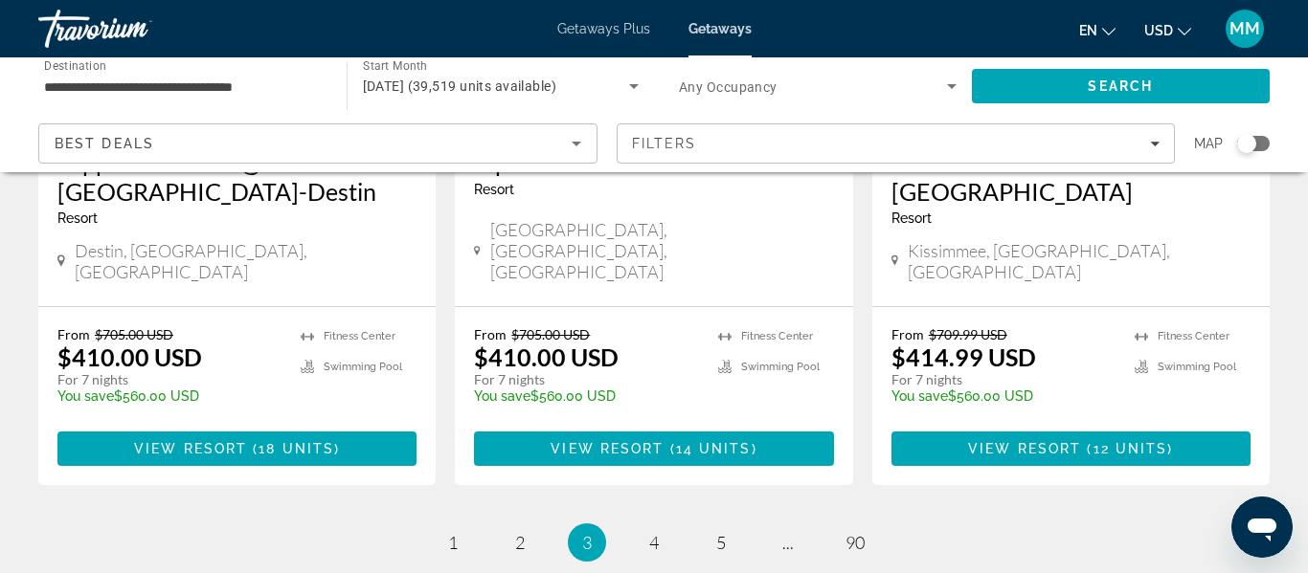
scroll to position [2639, 0]
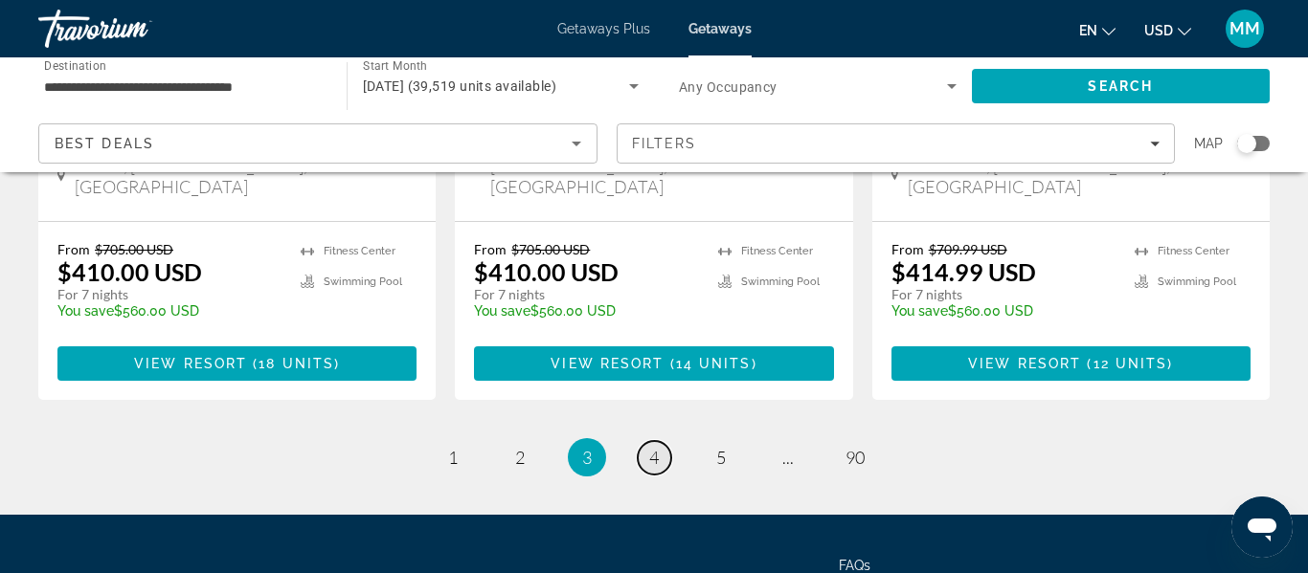
click at [655, 447] on span "4" at bounding box center [654, 457] width 10 height 21
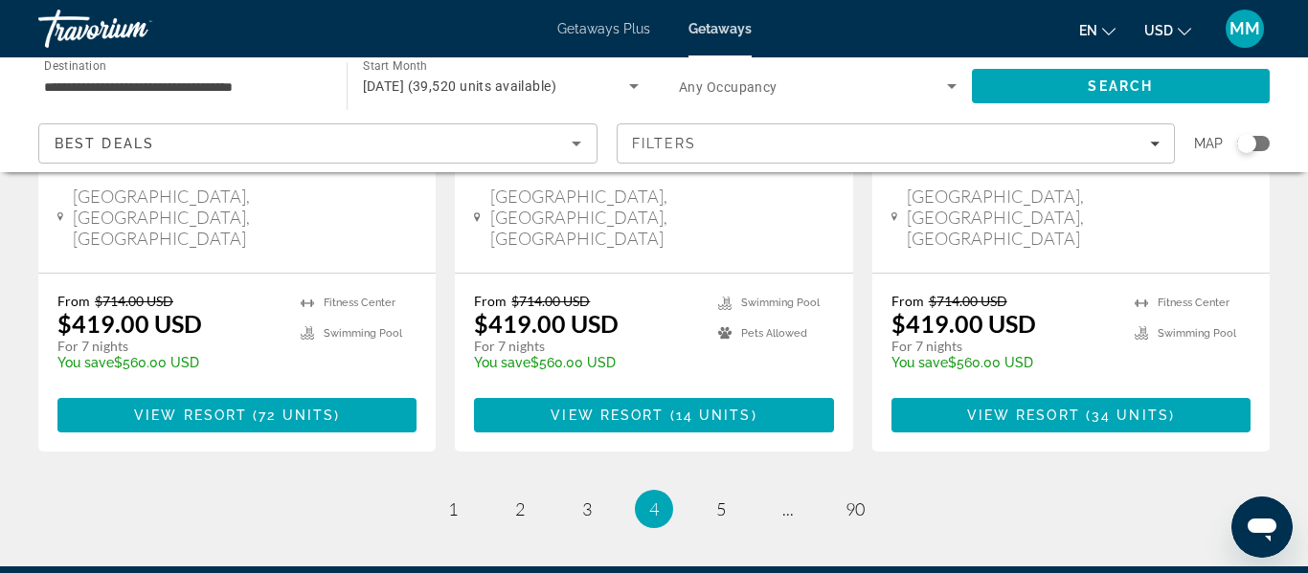
scroll to position [2650, 0]
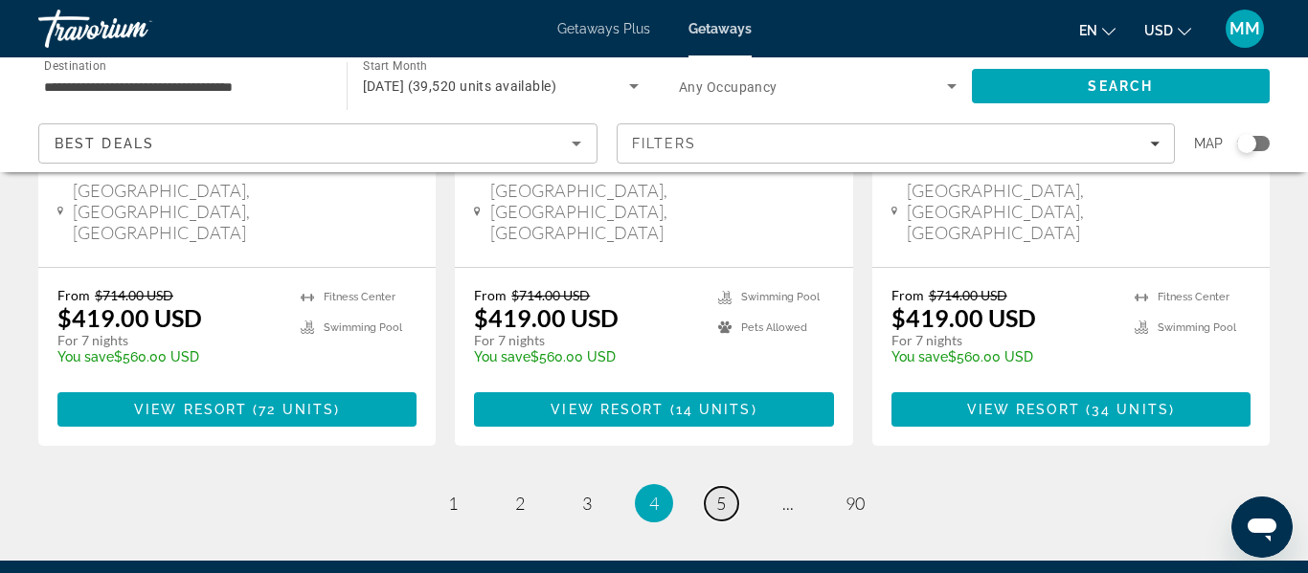
click at [717, 493] on span "5" at bounding box center [721, 503] width 10 height 21
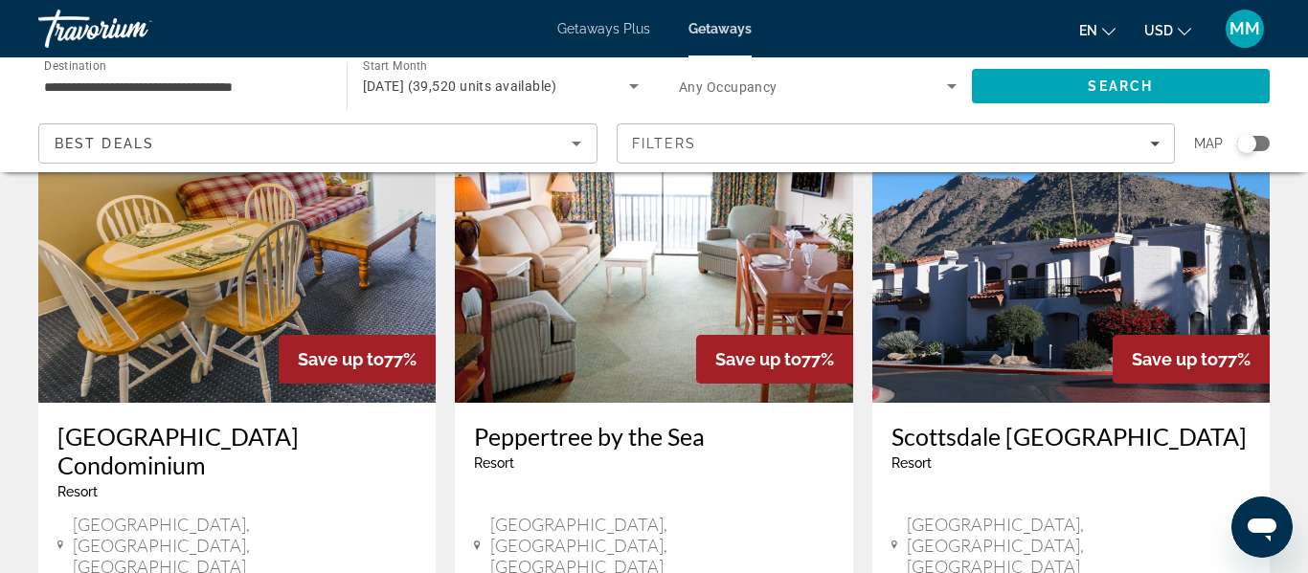
scroll to position [1567, 0]
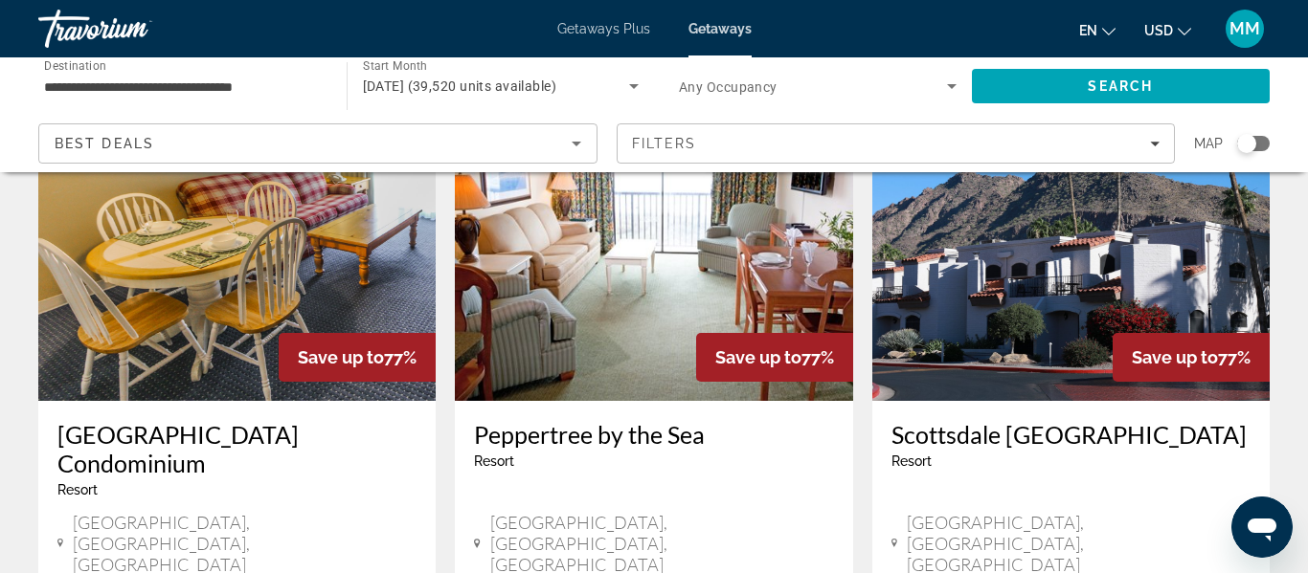
click at [991, 266] on img "Main content" at bounding box center [1070, 248] width 397 height 306
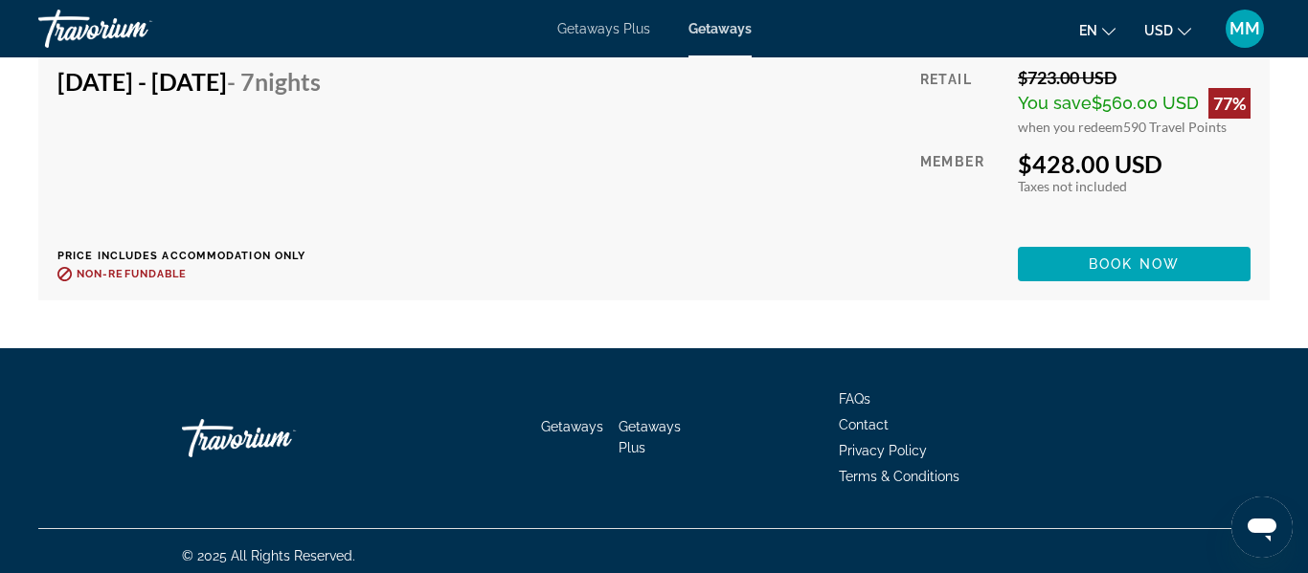
scroll to position [4478, 0]
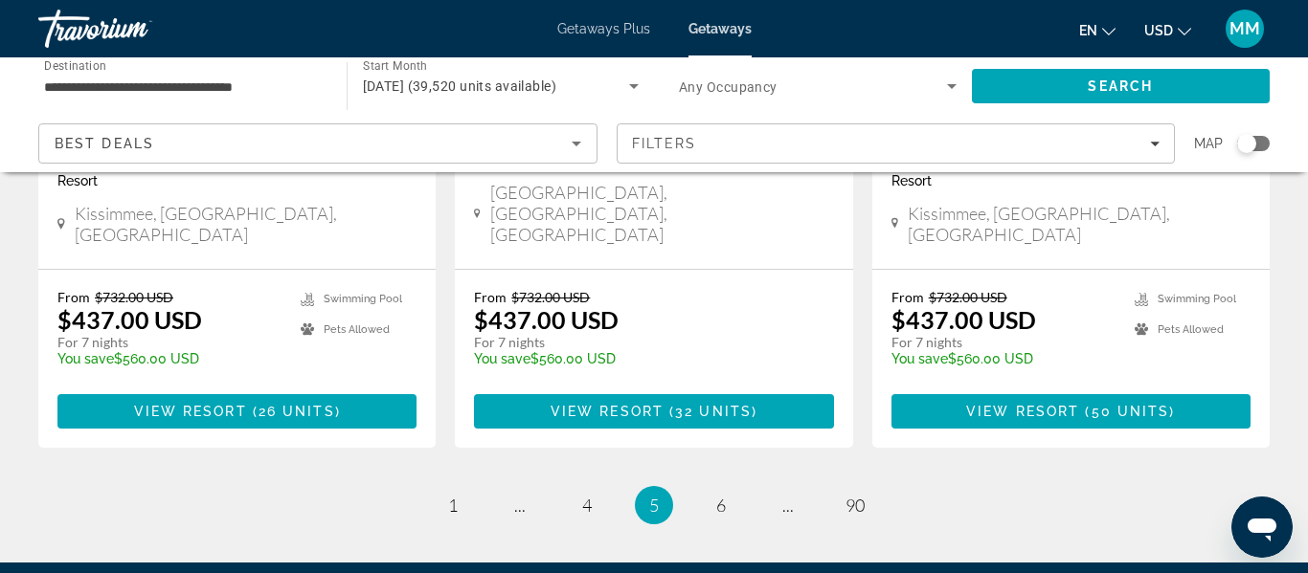
scroll to position [2606, 0]
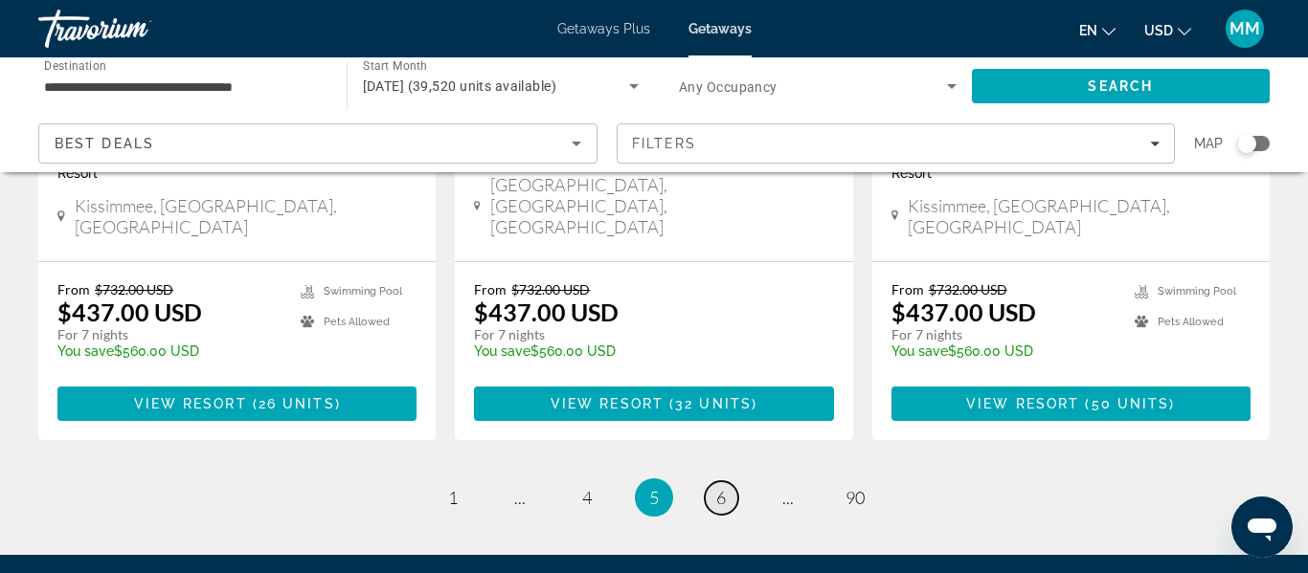
click at [723, 487] on span "6" at bounding box center [721, 497] width 10 height 21
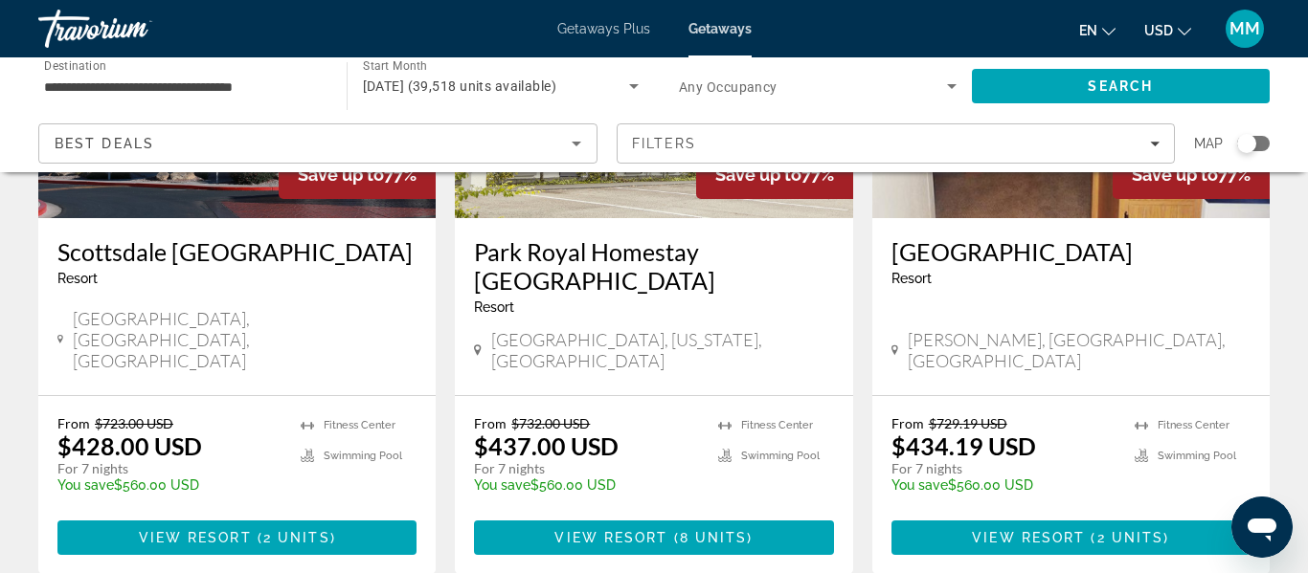
scroll to position [1034, 0]
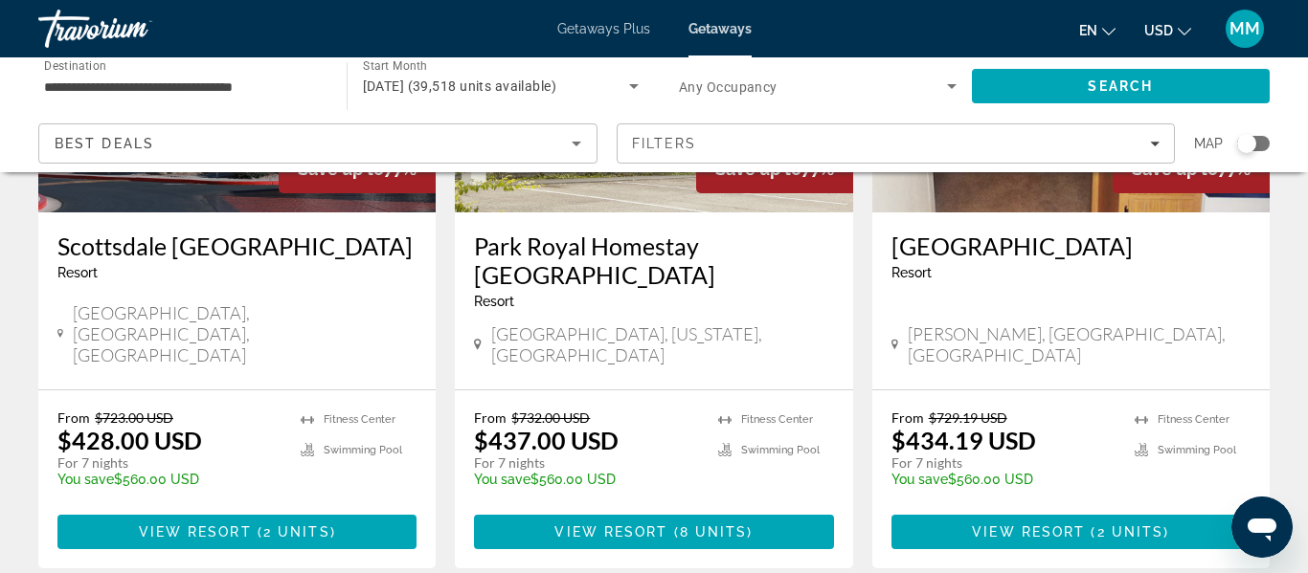
click at [438, 328] on app-weeks-search-item "Save up to 77% [GEOGRAPHIC_DATA] - This is an adults only resort [GEOGRAPHIC_DA…" at bounding box center [237, 237] width 416 height 663
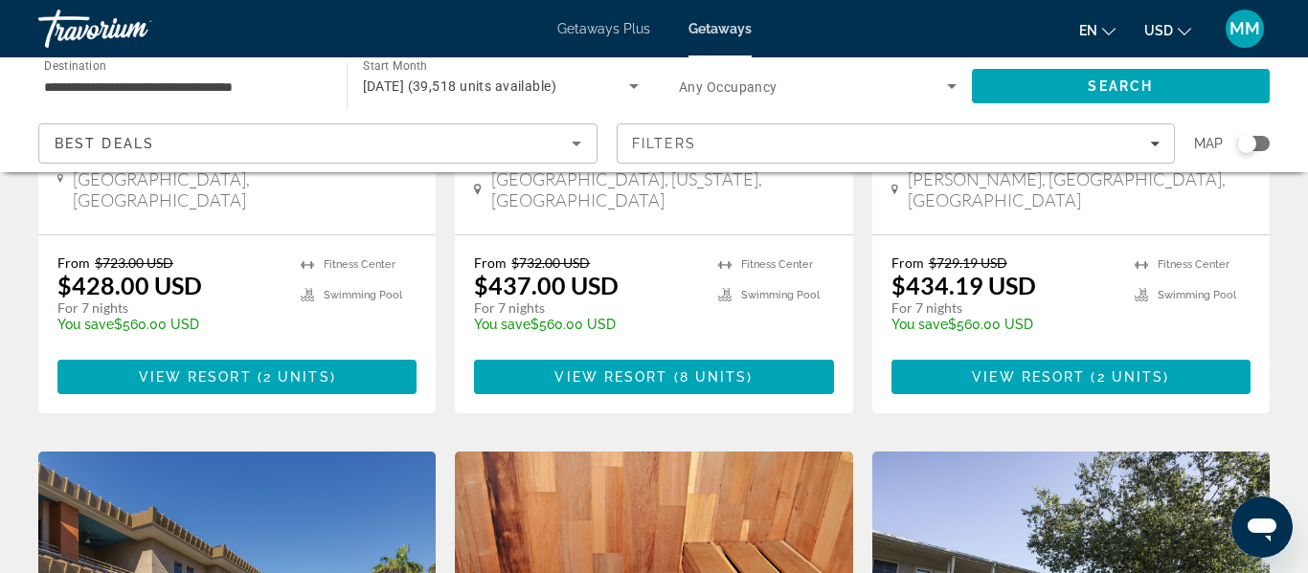
scroll to position [1203, 0]
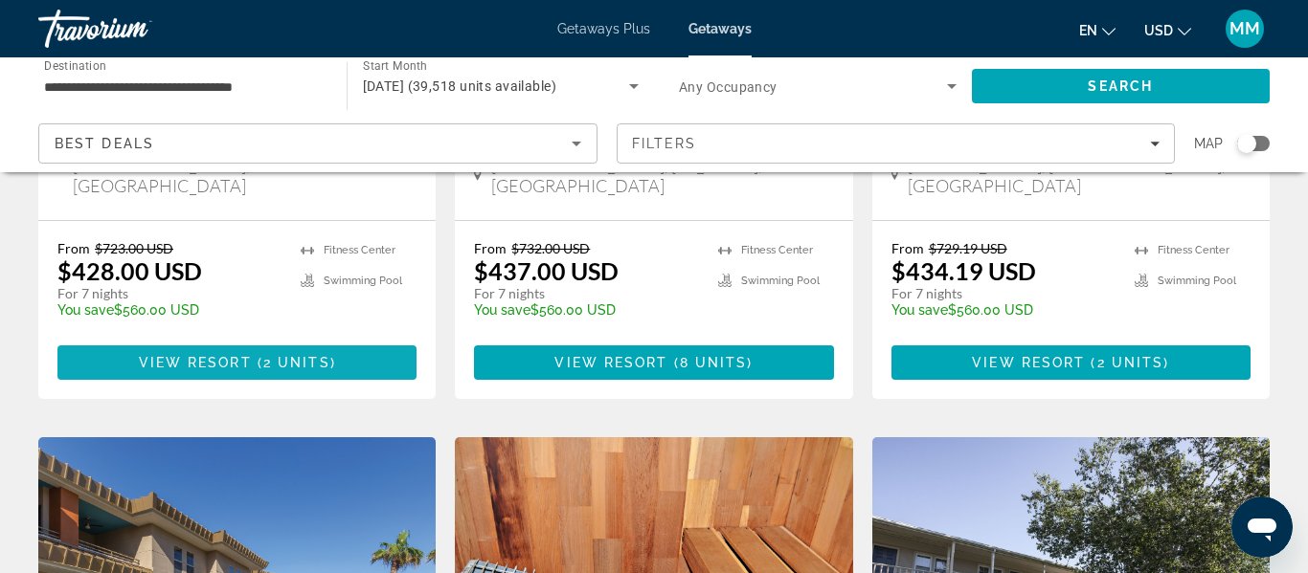
click at [372, 340] on span "Main content" at bounding box center [236, 363] width 359 height 46
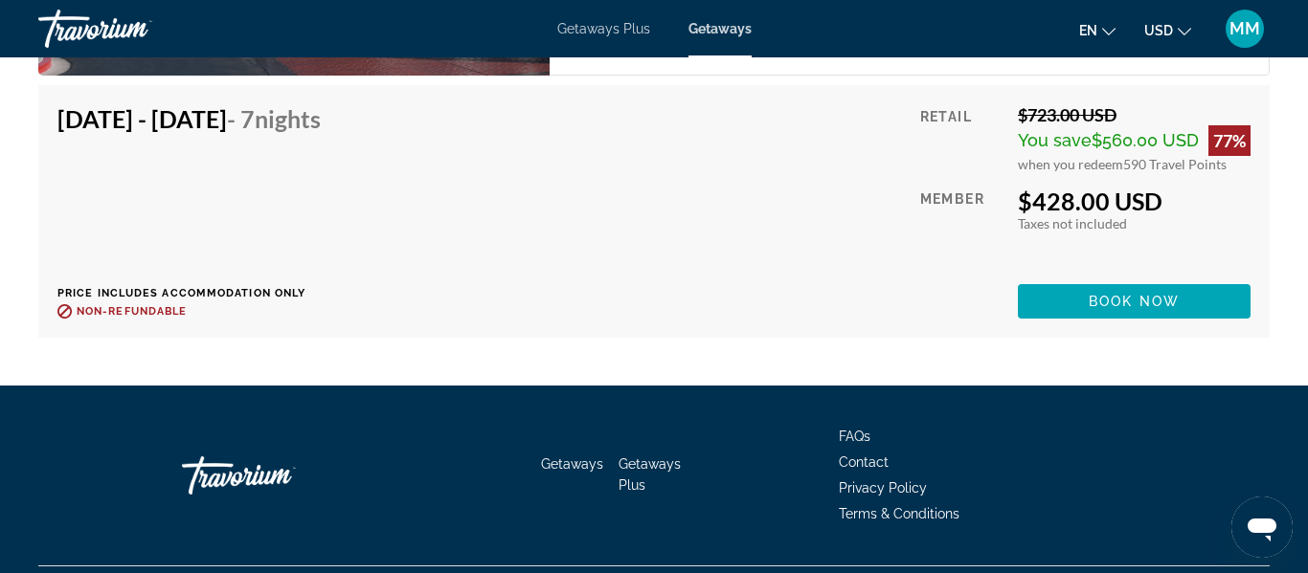
scroll to position [4432, 0]
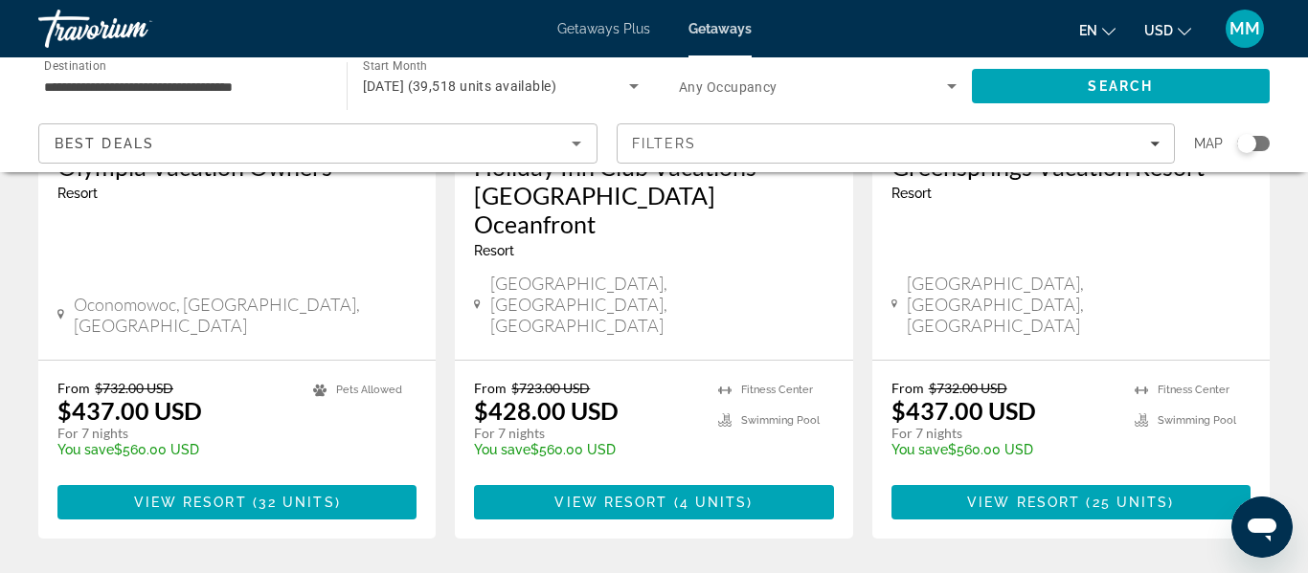
scroll to position [2537, 0]
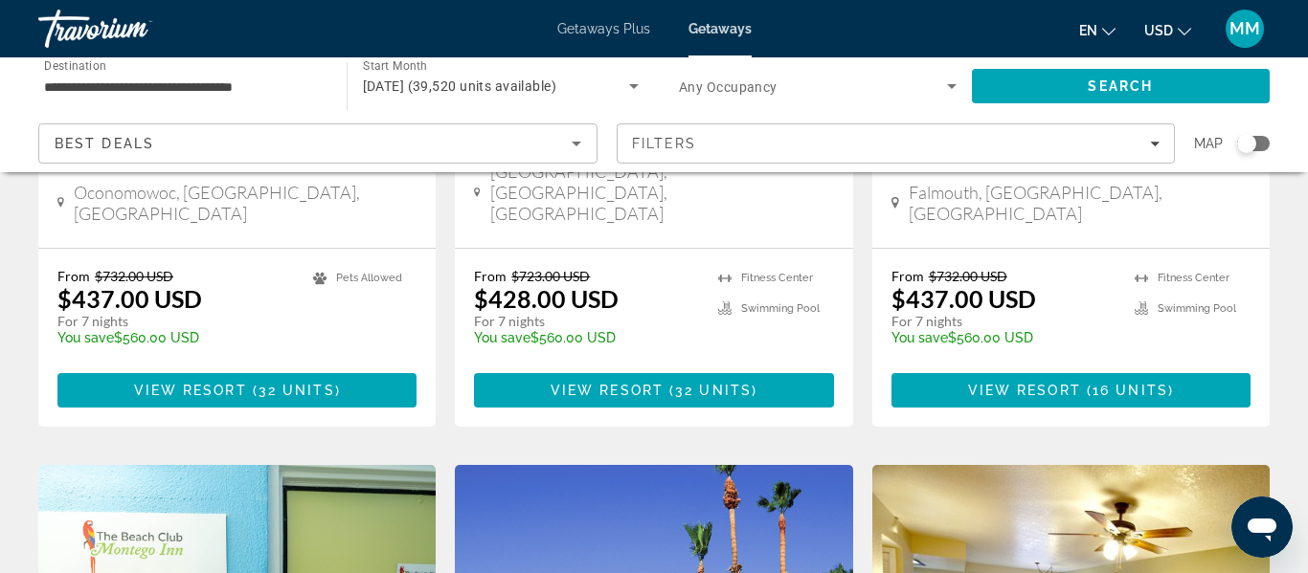
scroll to position [526, 0]
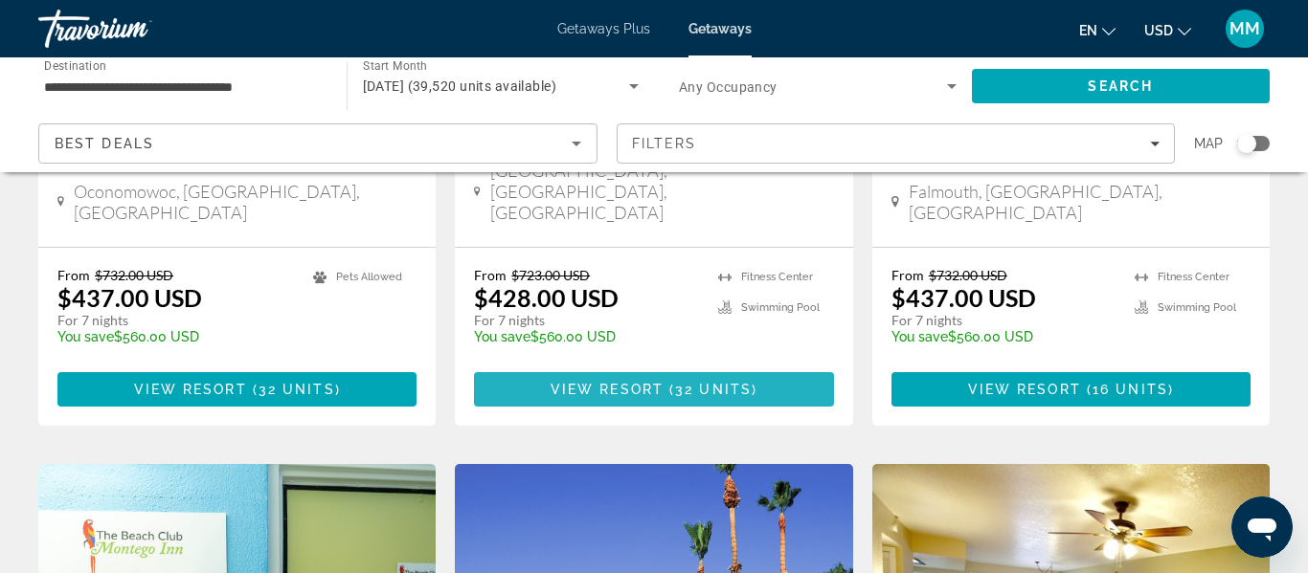
click at [755, 367] on span "Main content" at bounding box center [653, 390] width 359 height 46
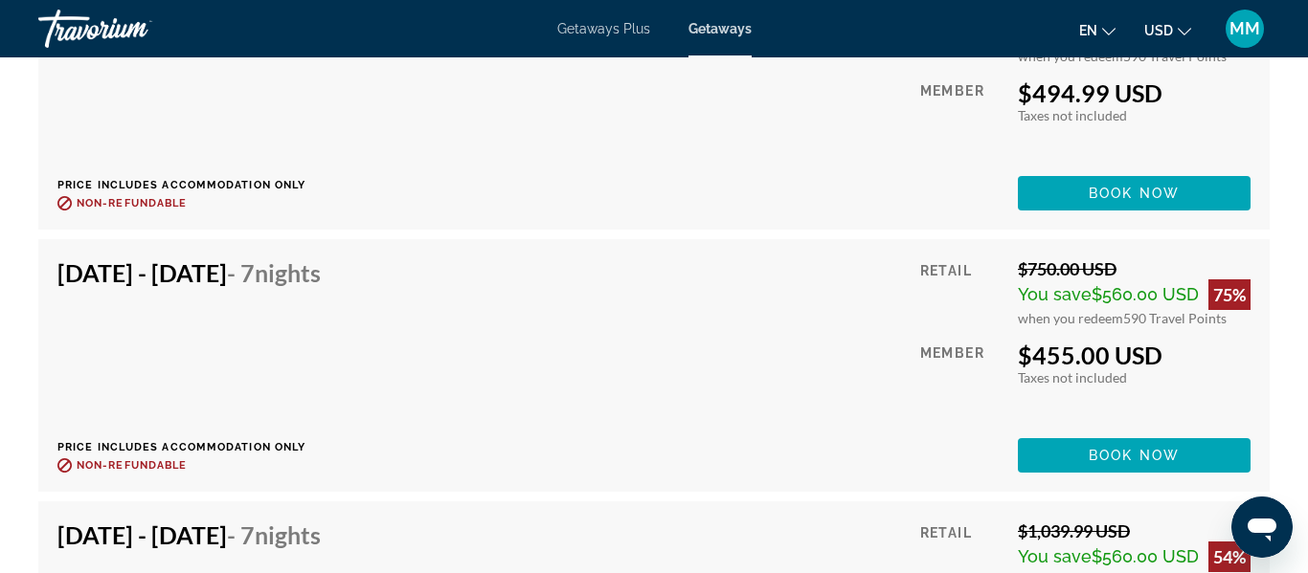
scroll to position [5521, 0]
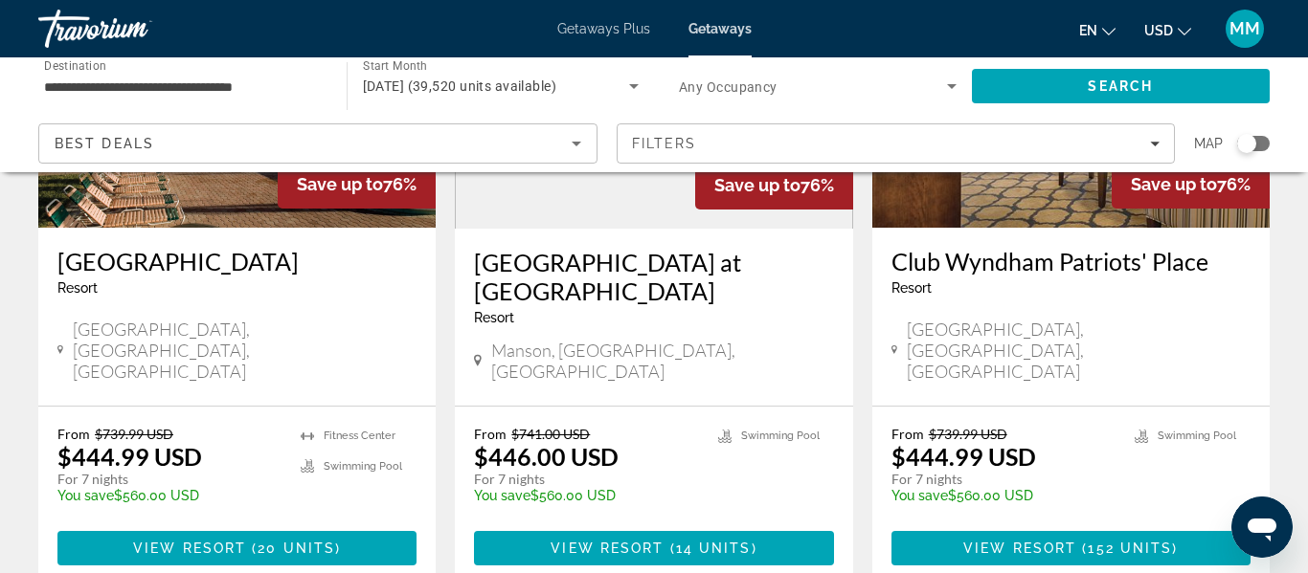
scroll to position [2545, 0]
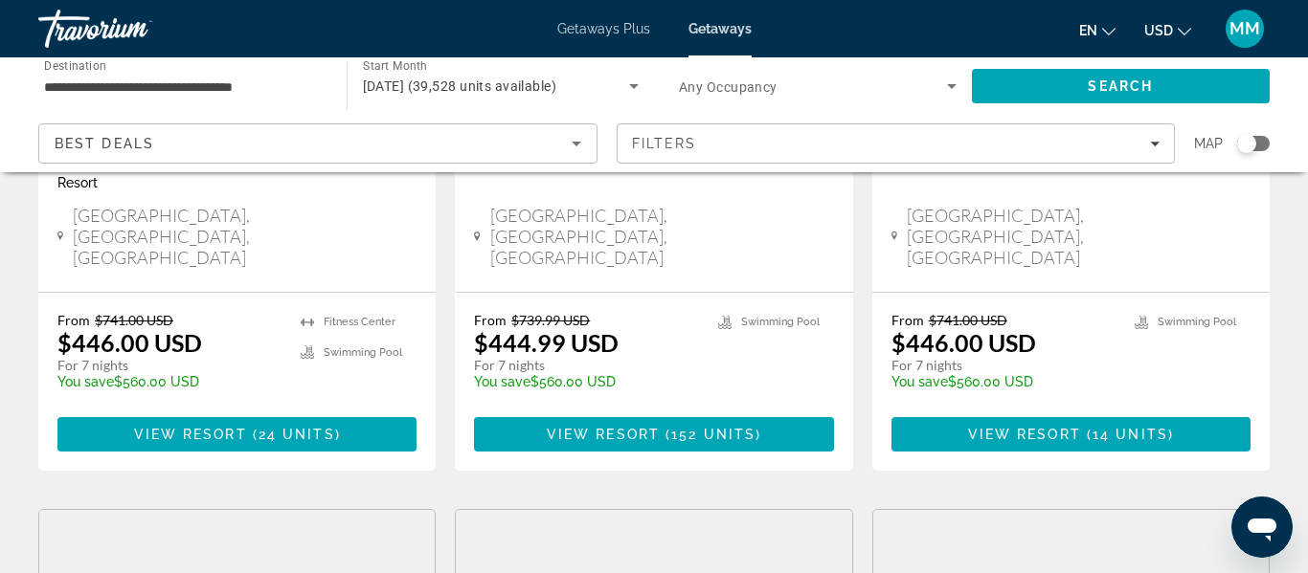
scroll to position [456, 0]
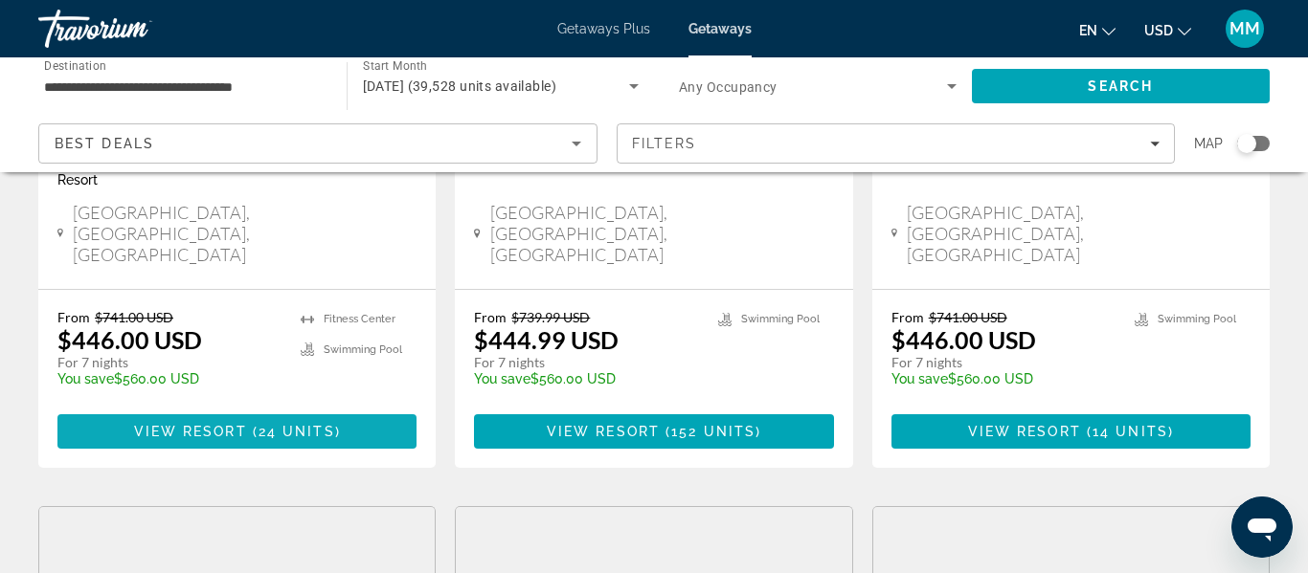
click at [230, 424] on span "View Resort" at bounding box center [190, 431] width 113 height 15
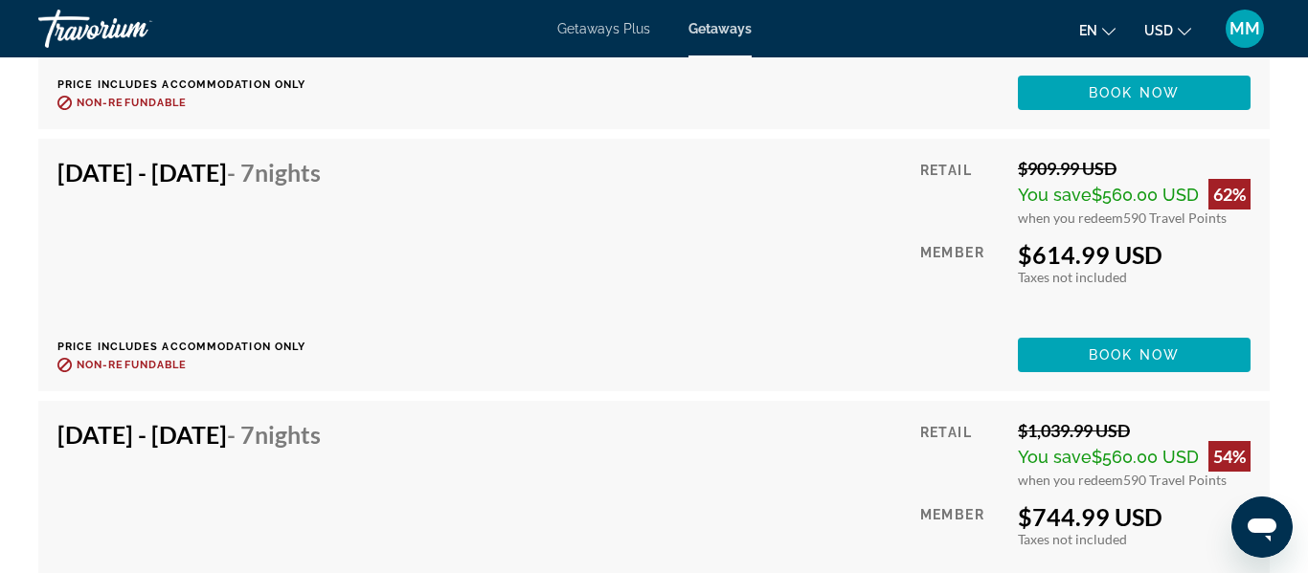
scroll to position [4732, 0]
